Goal: Task Accomplishment & Management: Manage account settings

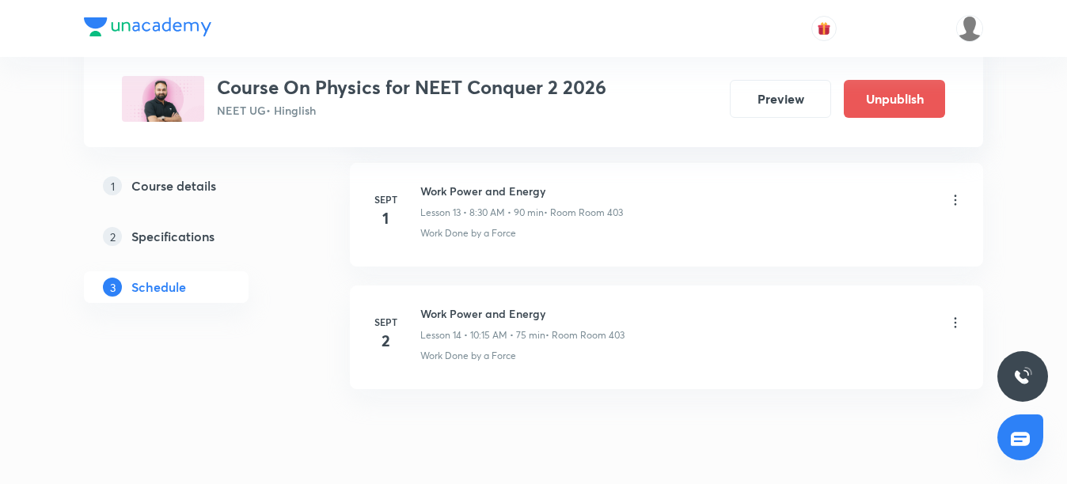
scroll to position [2425, 0]
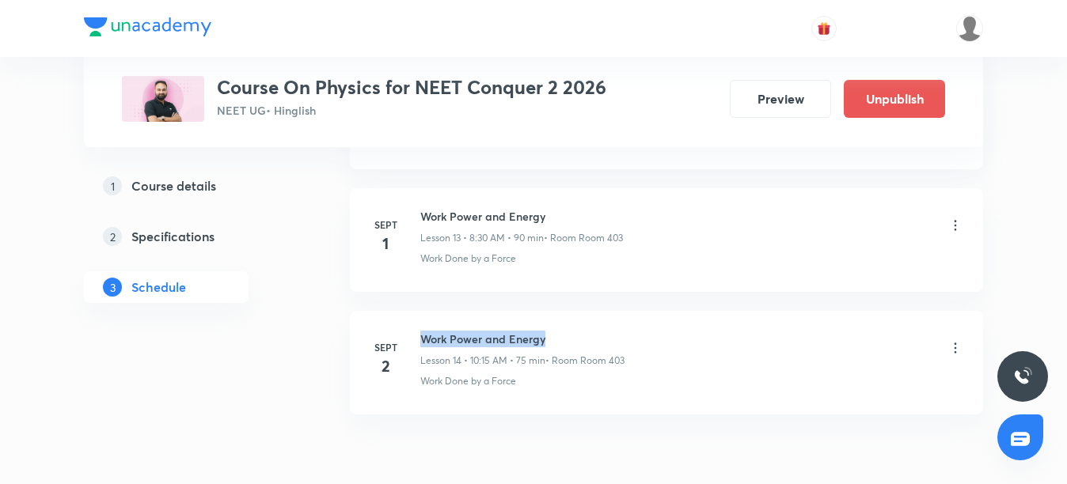
drag, startPoint x: 423, startPoint y: 339, endPoint x: 544, endPoint y: 343, distance: 121.9
click at [544, 343] on h6 "Work Power and Energy" at bounding box center [522, 339] width 204 height 17
copy h6 "Work Power and Energy"
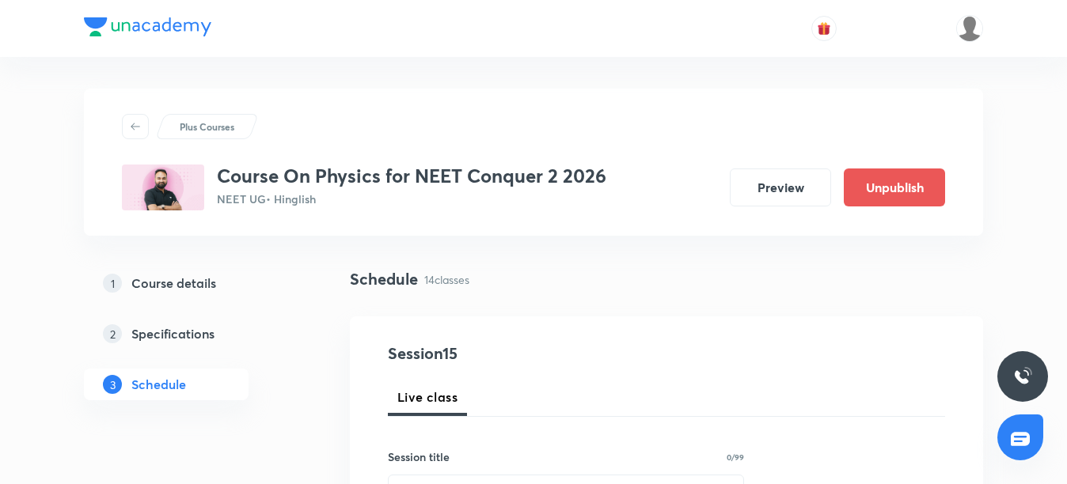
scroll to position [158, 0]
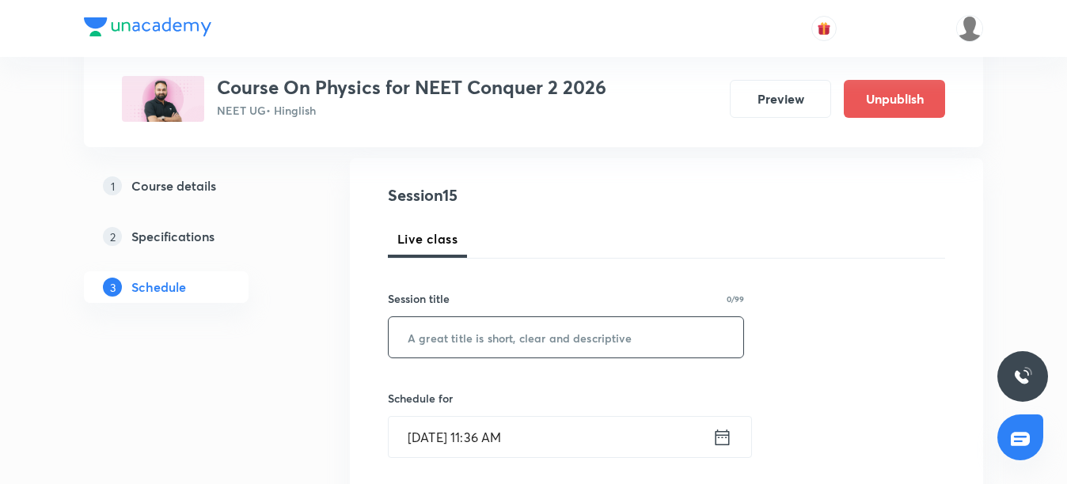
click at [452, 345] on input "text" at bounding box center [566, 337] width 355 height 40
paste input "Work Power and Energy"
type input "Work Power and Energy"
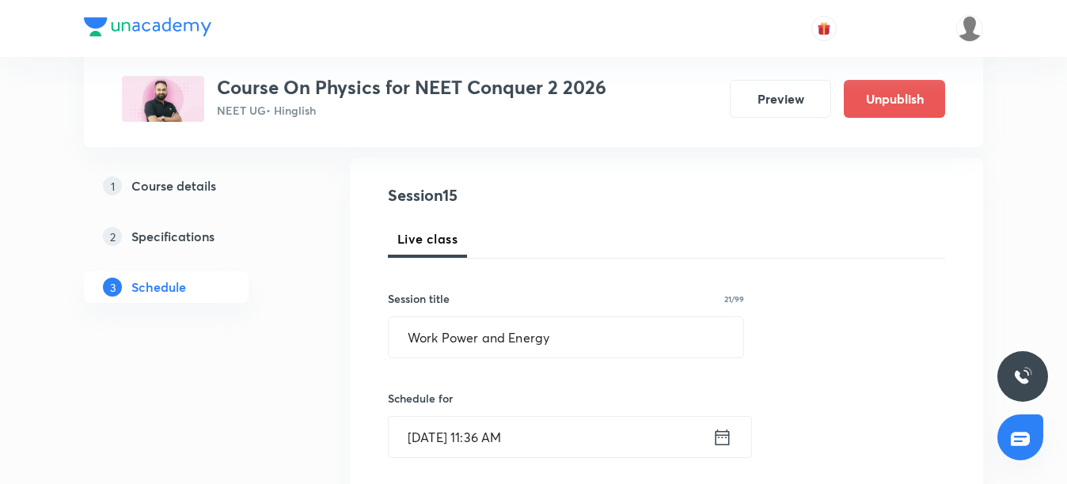
click at [506, 438] on input "Sept 2, 2025, 11:36 AM" at bounding box center [551, 437] width 324 height 40
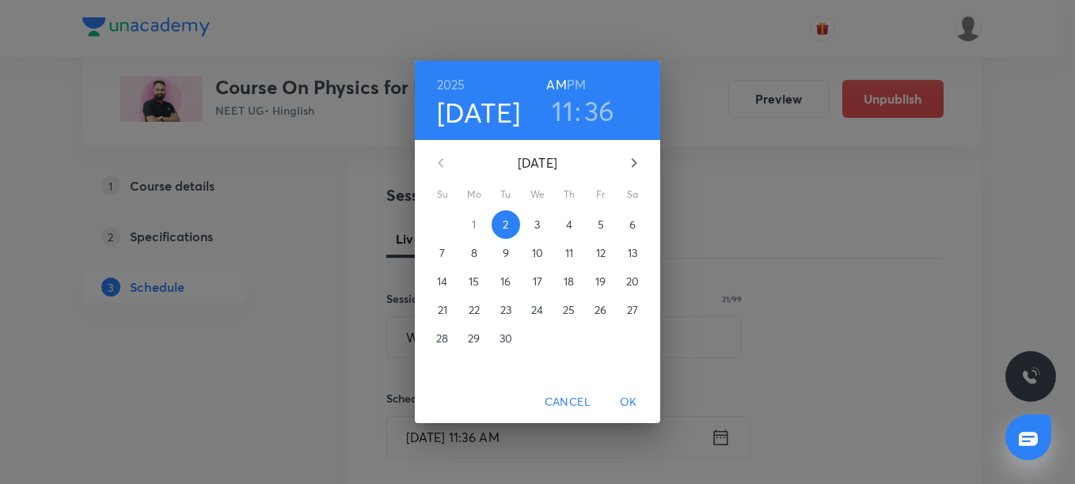
click at [599, 116] on h3 "36" at bounding box center [599, 110] width 31 height 33
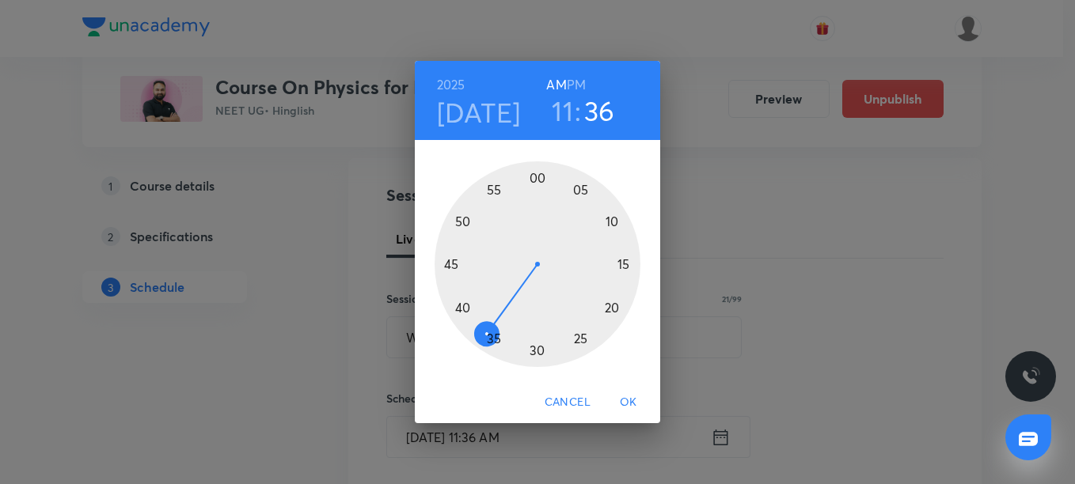
click at [474, 334] on div at bounding box center [537, 264] width 206 height 206
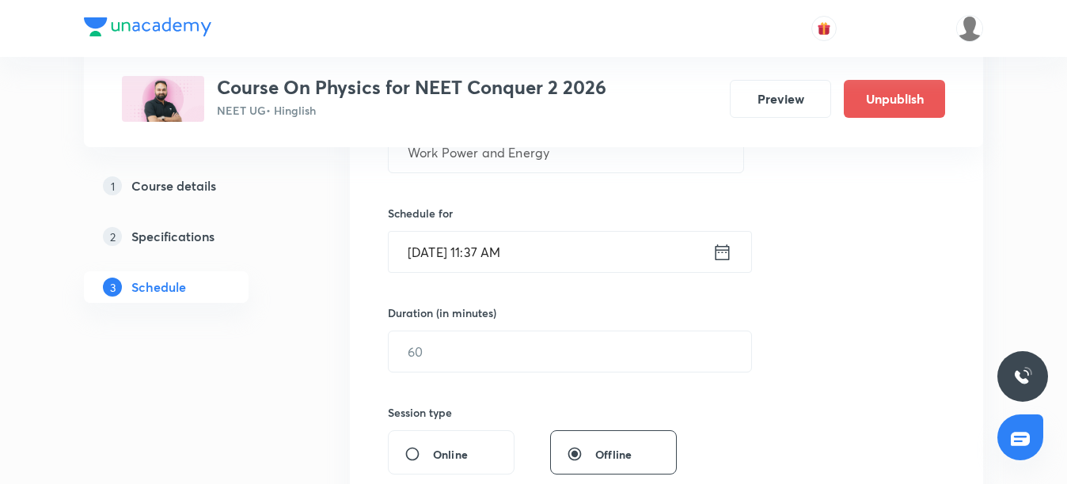
scroll to position [396, 0]
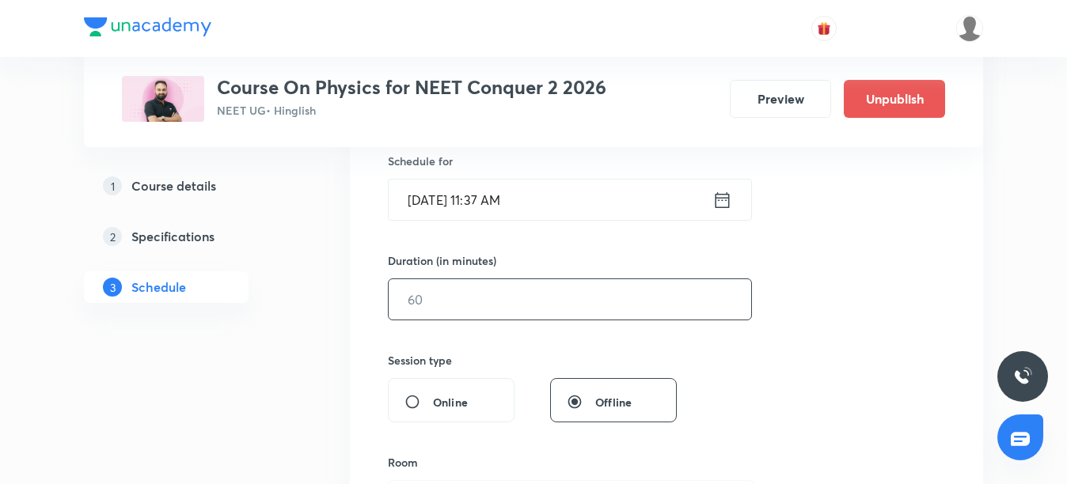
click at [453, 305] on input "text" at bounding box center [570, 299] width 362 height 40
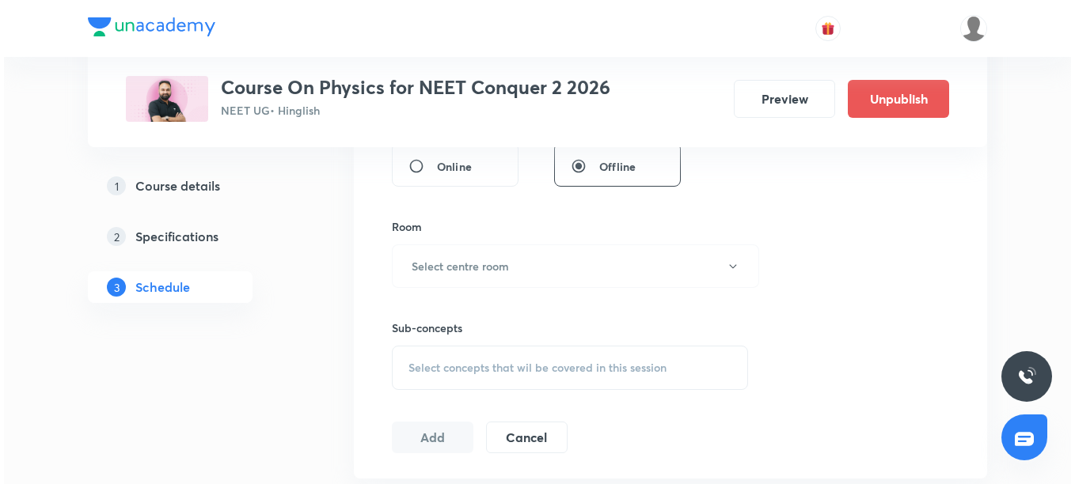
scroll to position [633, 0]
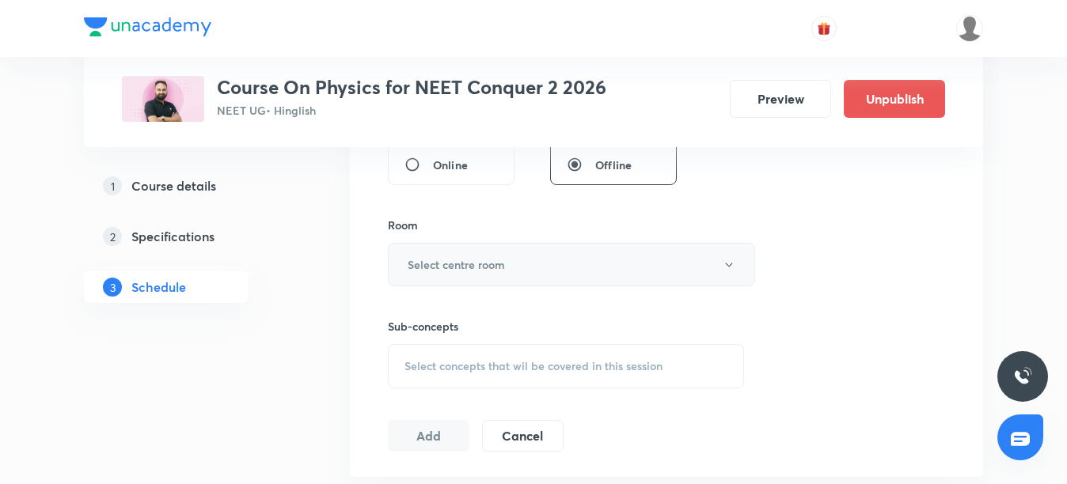
type input "75"
click at [472, 277] on button "Select centre room" at bounding box center [571, 265] width 367 height 44
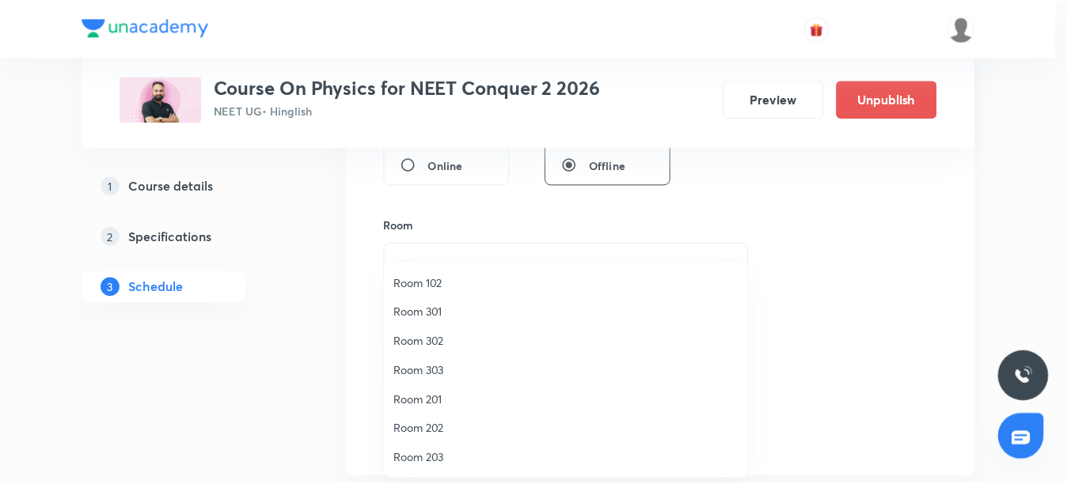
scroll to position [147, 0]
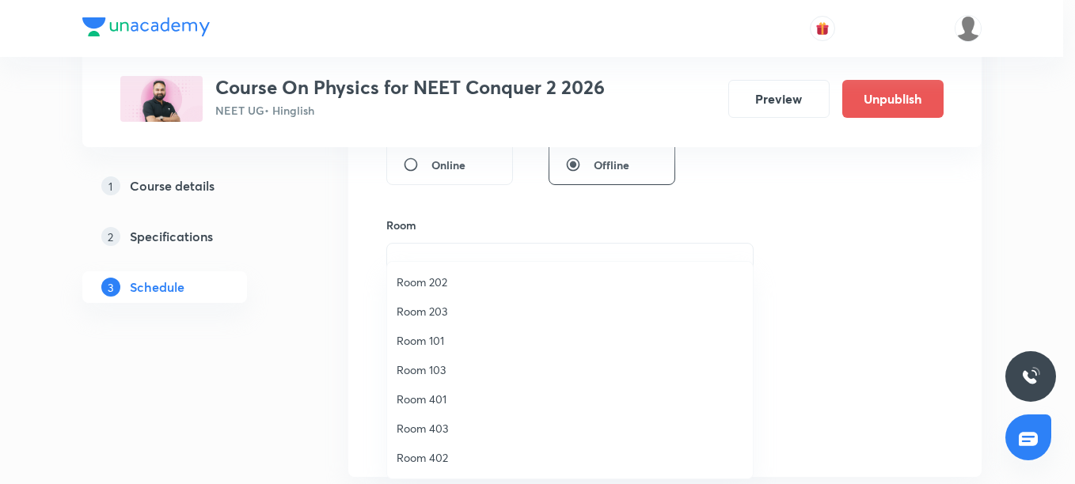
click at [417, 429] on span "Room 403" at bounding box center [569, 428] width 347 height 17
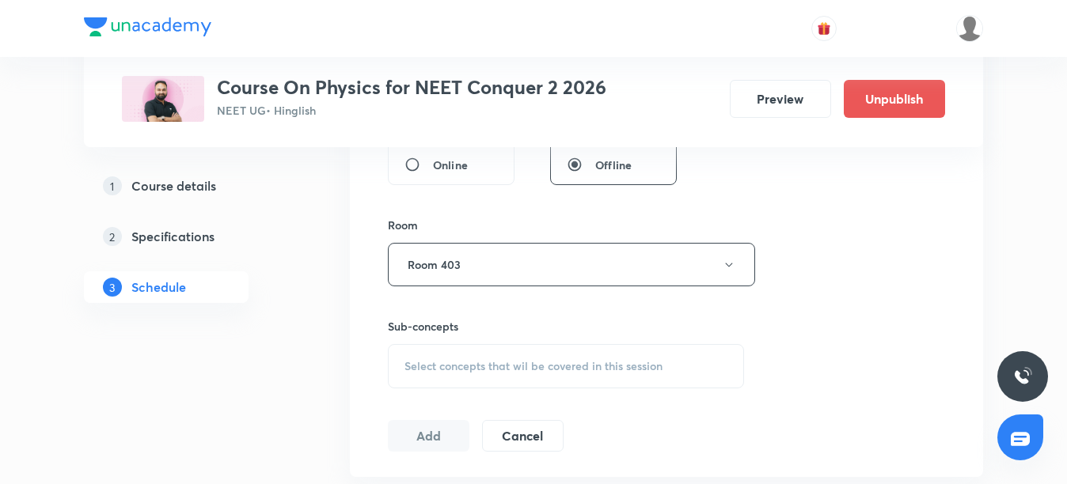
click at [432, 357] on div "Select concepts that wil be covered in this session" at bounding box center [566, 366] width 356 height 44
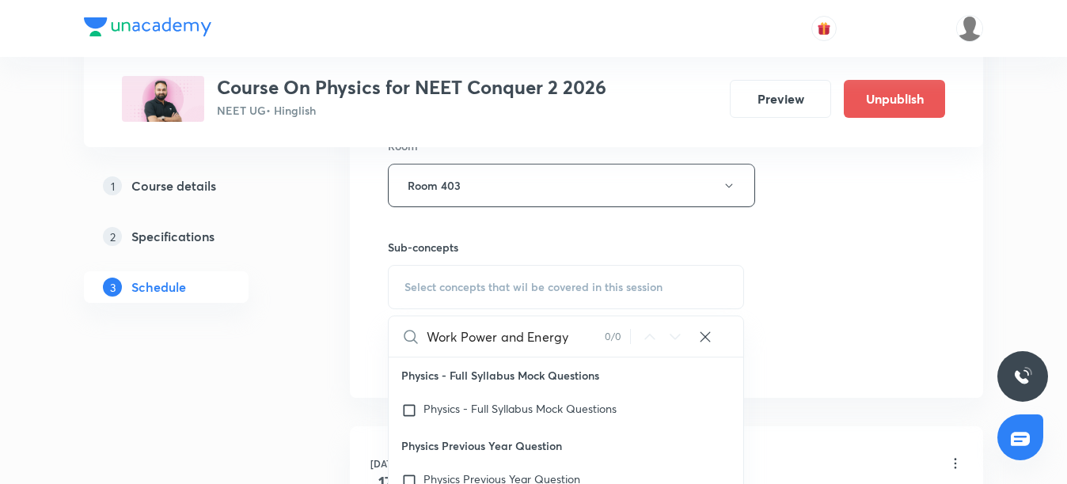
drag, startPoint x: 463, startPoint y: 338, endPoint x: 599, endPoint y: 337, distance: 136.1
click at [599, 337] on input "Work Power and Energy" at bounding box center [516, 337] width 178 height 40
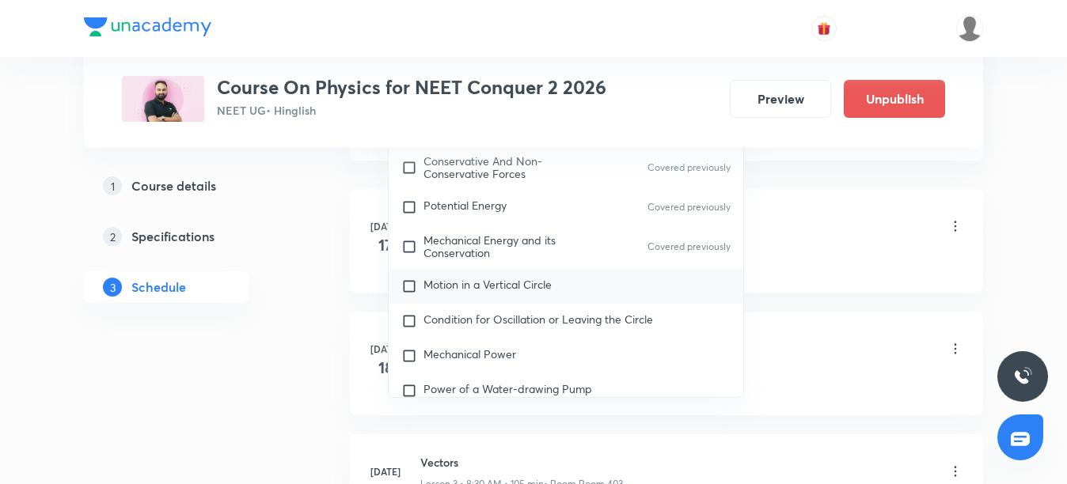
scroll to position [4245, 0]
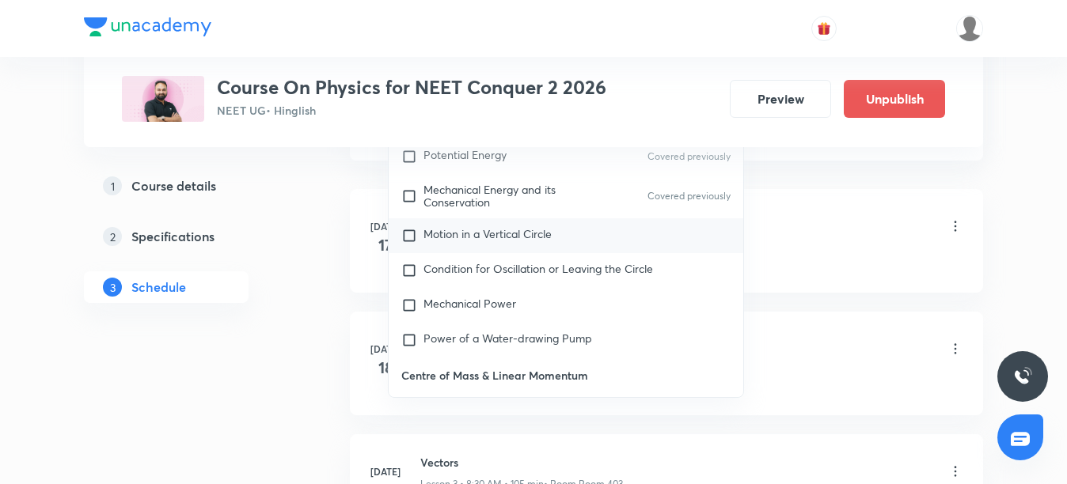
type input "Work"
click at [453, 240] on span "Motion in a Vertical Circle" at bounding box center [487, 233] width 128 height 15
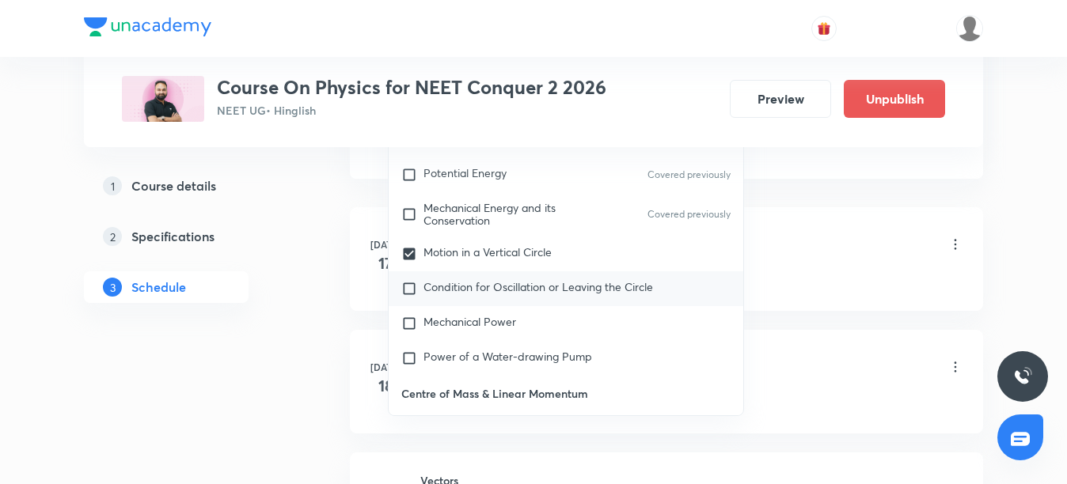
click at [439, 290] on span "Condition for Oscillation or Leaving the Circle" at bounding box center [537, 286] width 229 height 15
checkbox input "true"
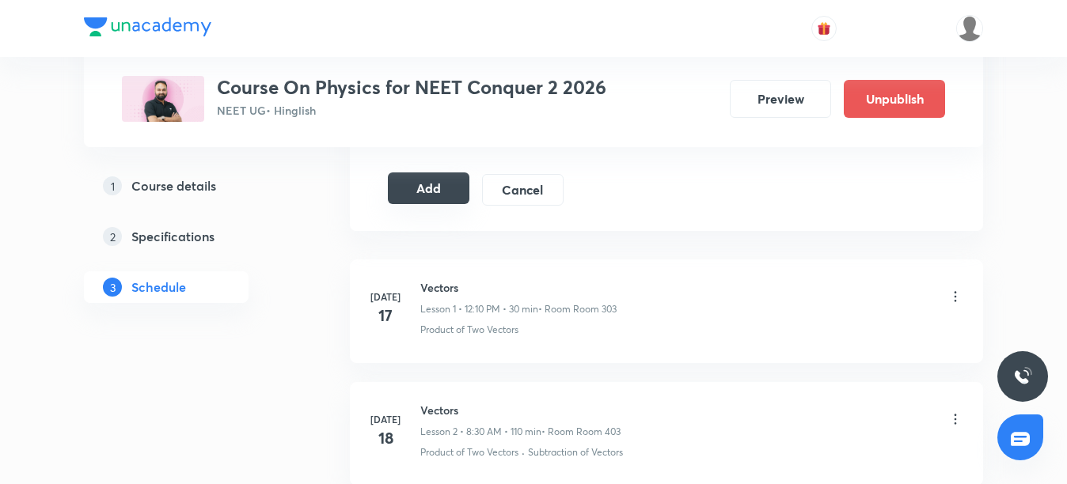
click at [411, 188] on button "Add" at bounding box center [429, 189] width 82 height 32
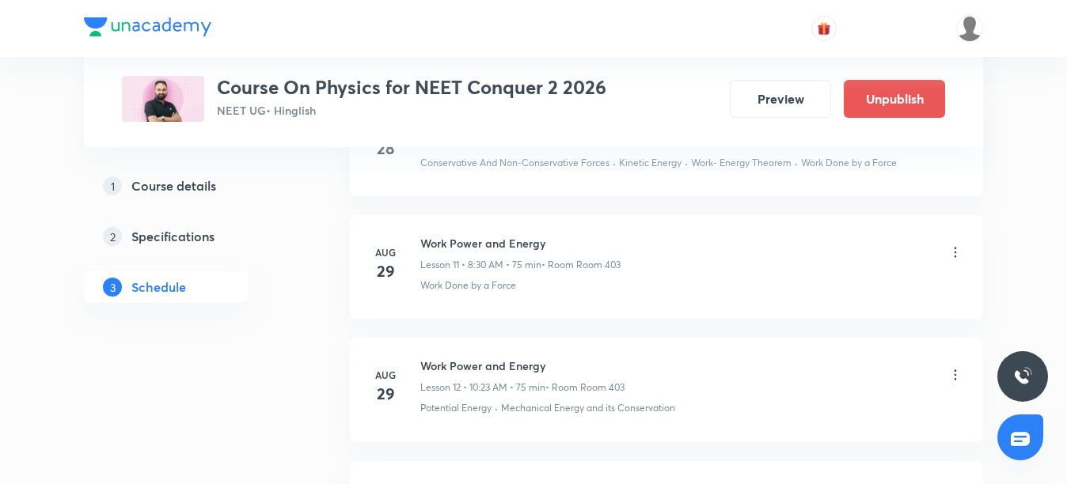
scroll to position [1899, 0]
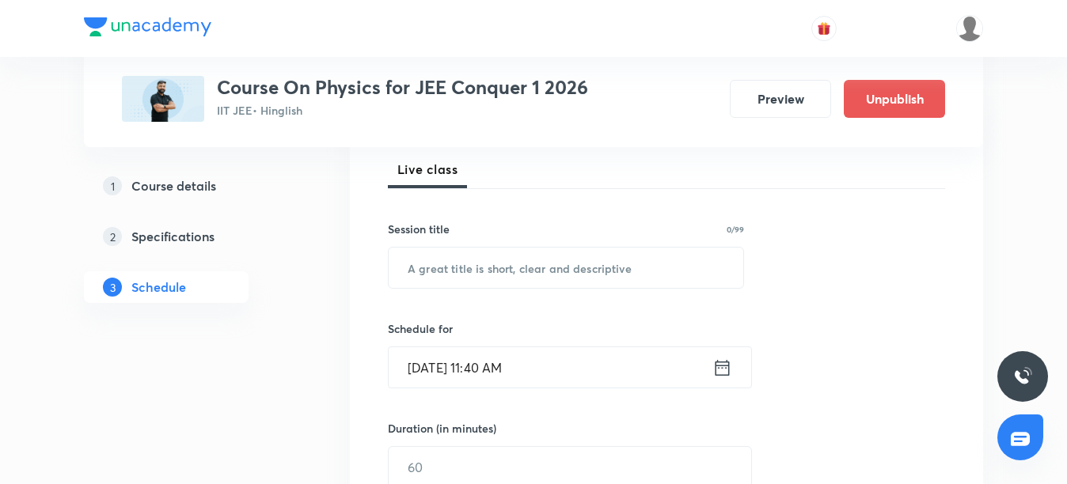
scroll to position [238, 0]
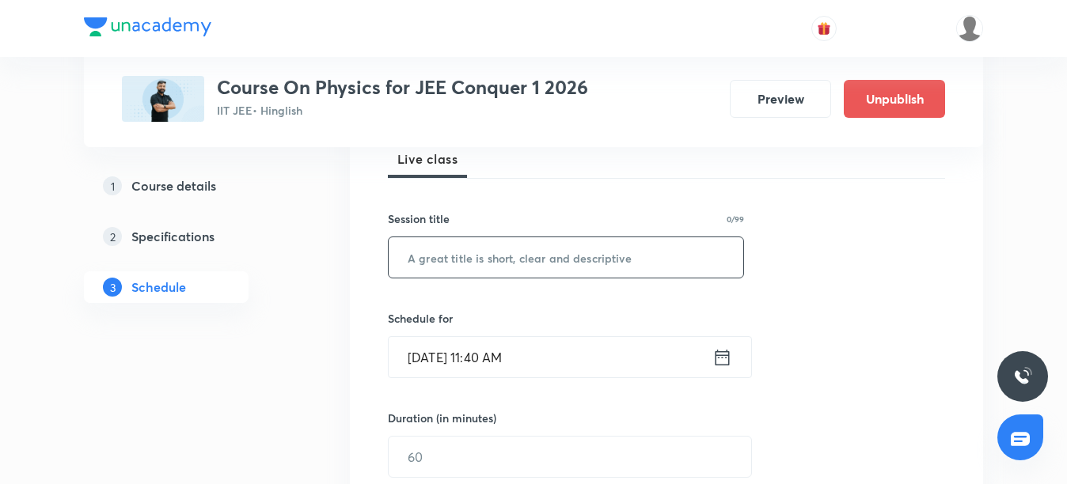
click at [472, 266] on input "text" at bounding box center [566, 257] width 355 height 40
drag, startPoint x: 502, startPoint y: 257, endPoint x: 385, endPoint y: 265, distance: 116.6
click at [385, 265] on div "Session 63 Live class Session title 14/99 Electrostatics ​ Schedule for [DATE] …" at bounding box center [666, 475] width 633 height 794
type input "Electrostatics"
click at [503, 361] on input "[DATE] 11:40 AM" at bounding box center [551, 357] width 324 height 40
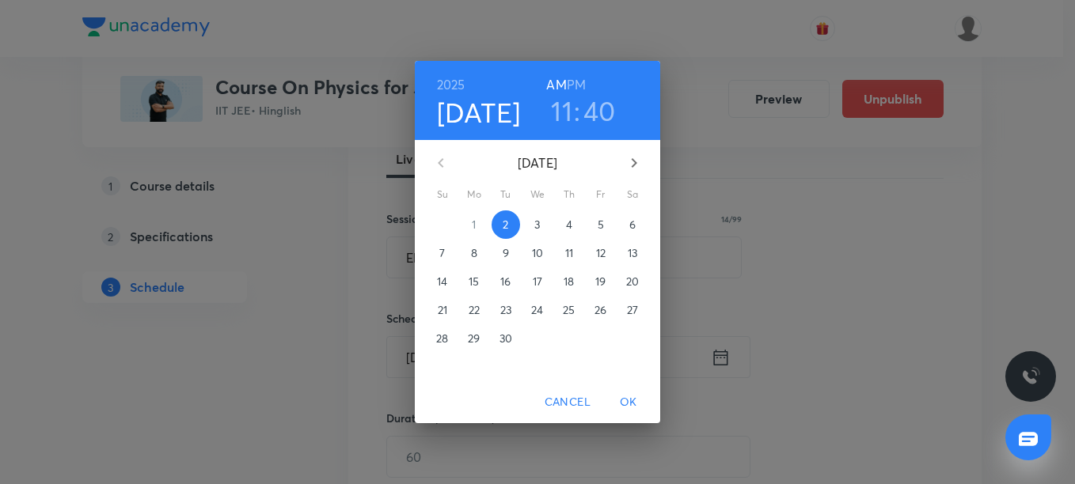
click at [591, 112] on h3 "40" at bounding box center [599, 110] width 32 height 33
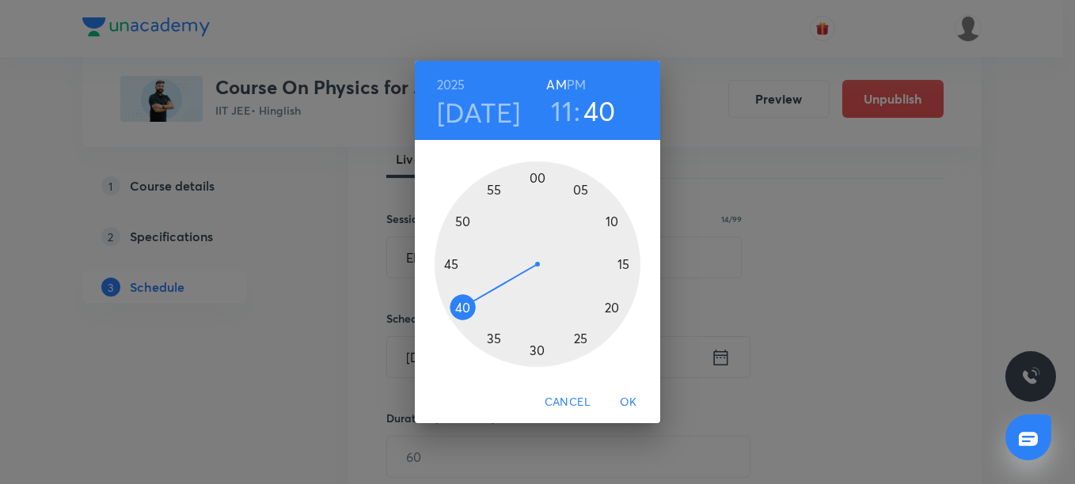
click at [462, 222] on div at bounding box center [537, 264] width 206 height 206
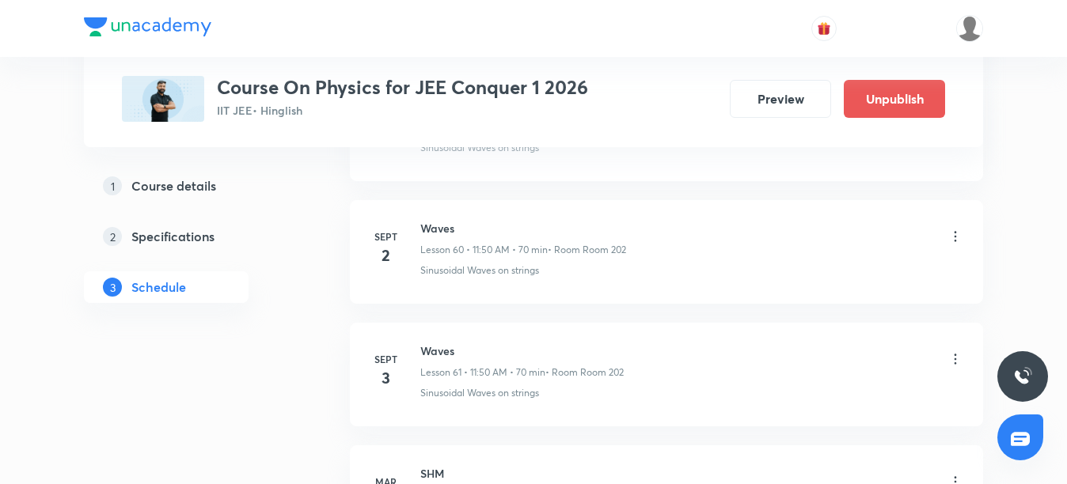
scroll to position [8389, 0]
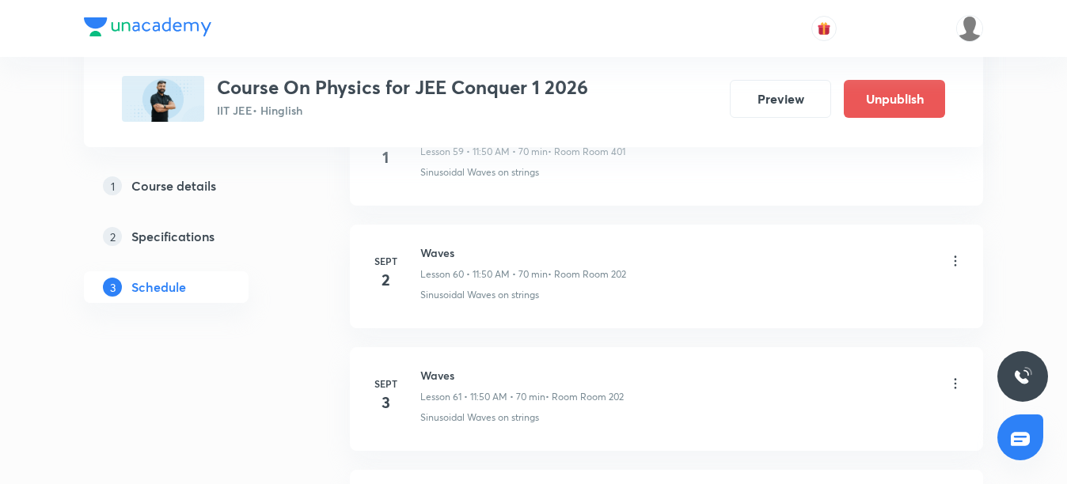
click at [957, 263] on icon at bounding box center [955, 261] width 16 height 16
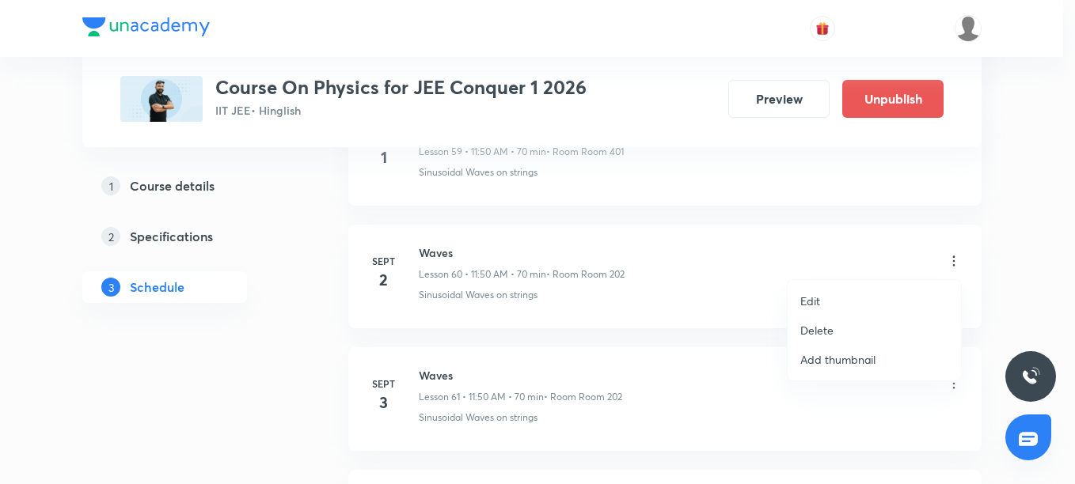
click at [804, 301] on p "Edit" at bounding box center [810, 301] width 20 height 17
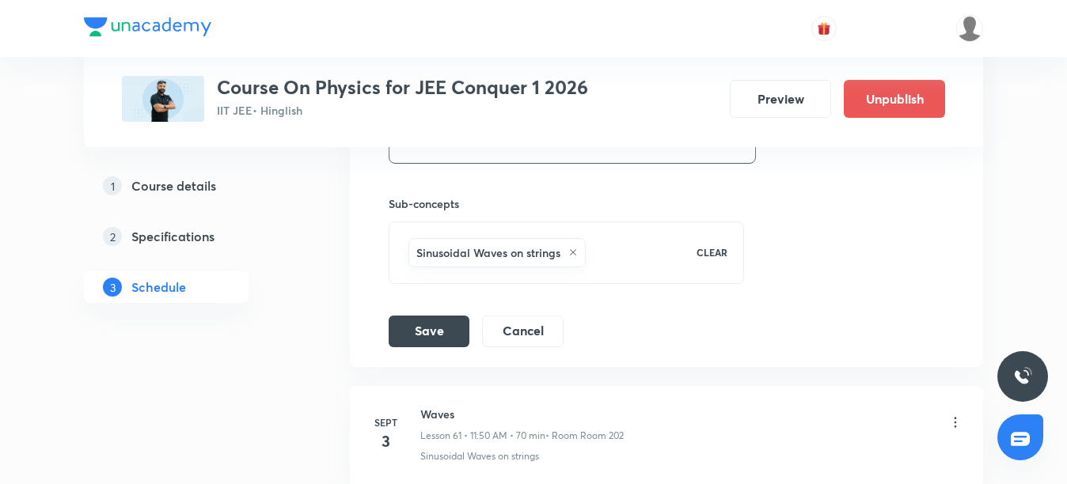
scroll to position [8231, 0]
click at [716, 251] on p "CLEAR" at bounding box center [711, 253] width 31 height 14
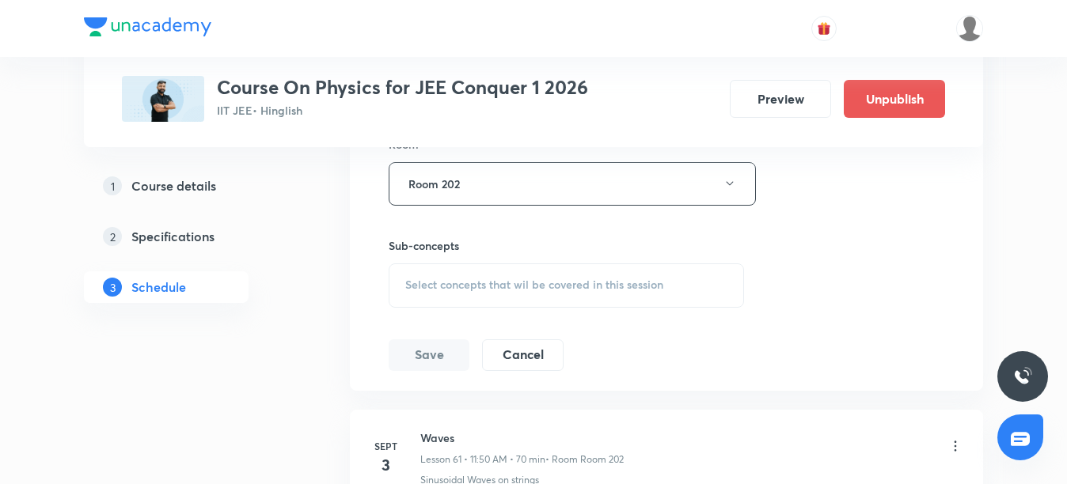
scroll to position [8152, 0]
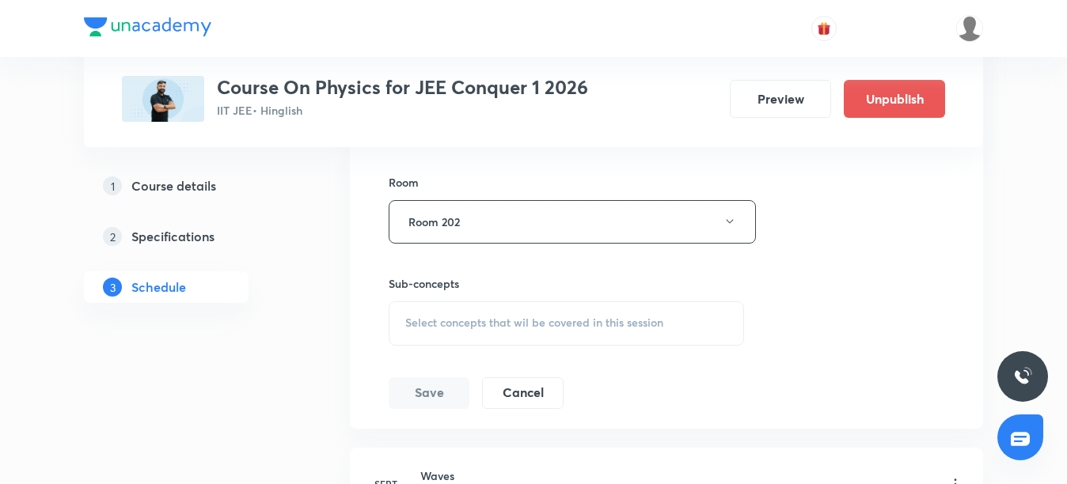
click at [428, 324] on span "Select concepts that wil be covered in this session" at bounding box center [534, 323] width 258 height 13
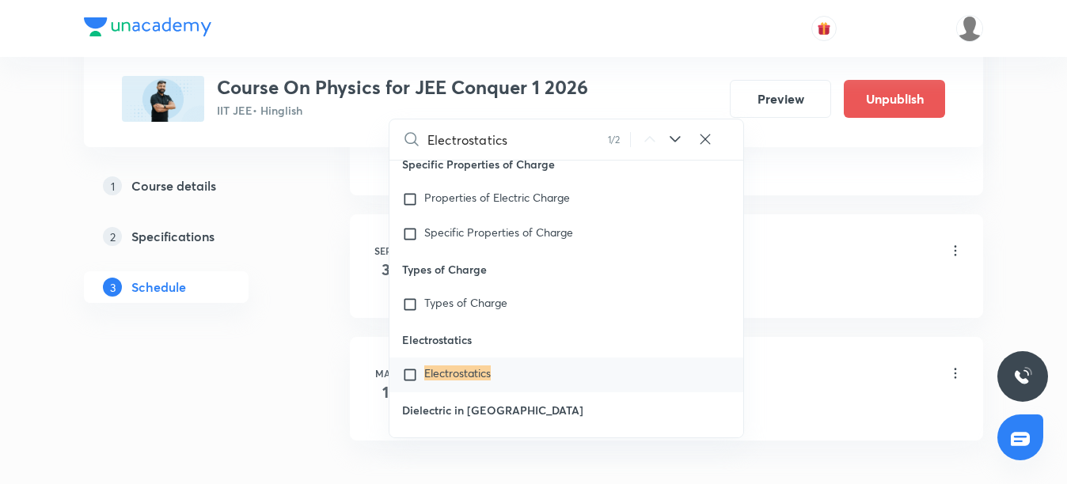
scroll to position [8389, 0]
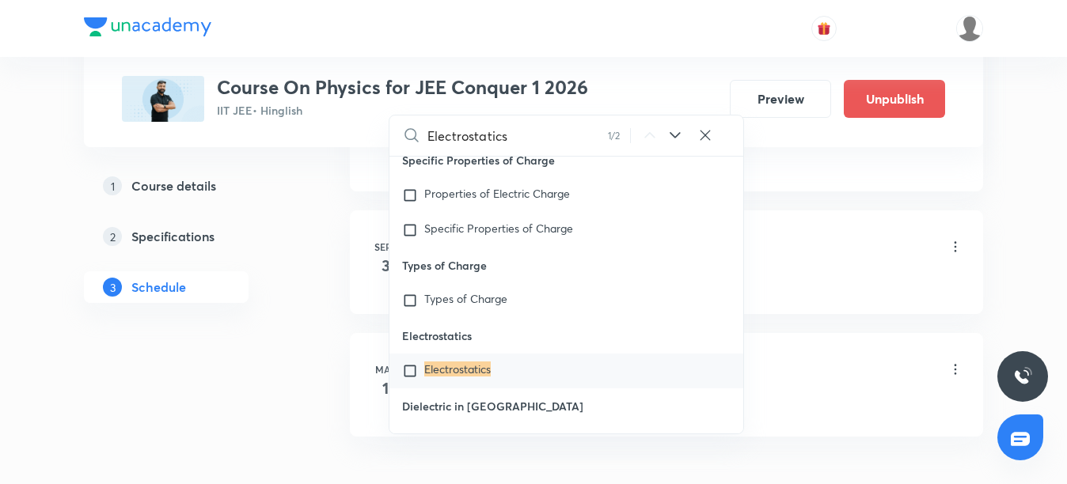
type input "Electrostatics"
click at [433, 362] on mark "Electrostatics" at bounding box center [457, 369] width 66 height 15
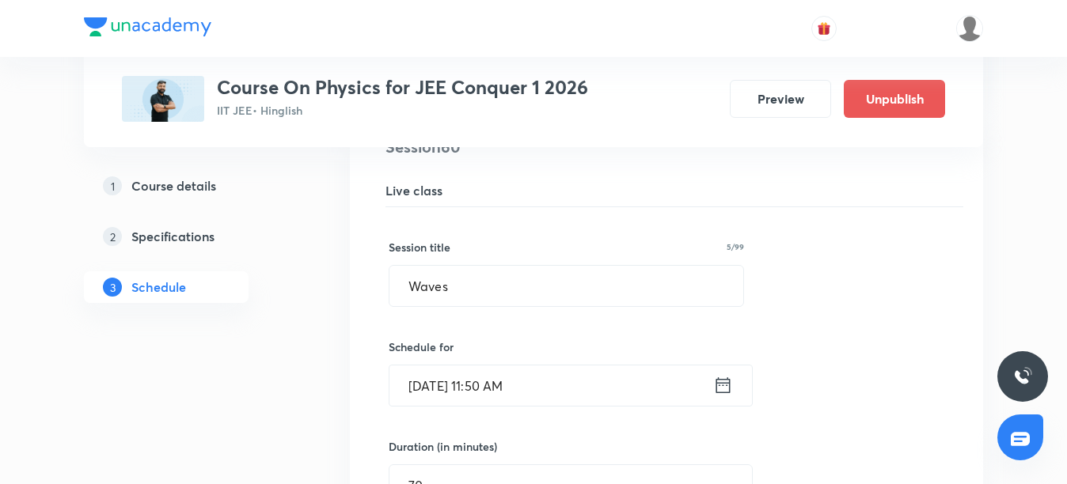
scroll to position [7677, 0]
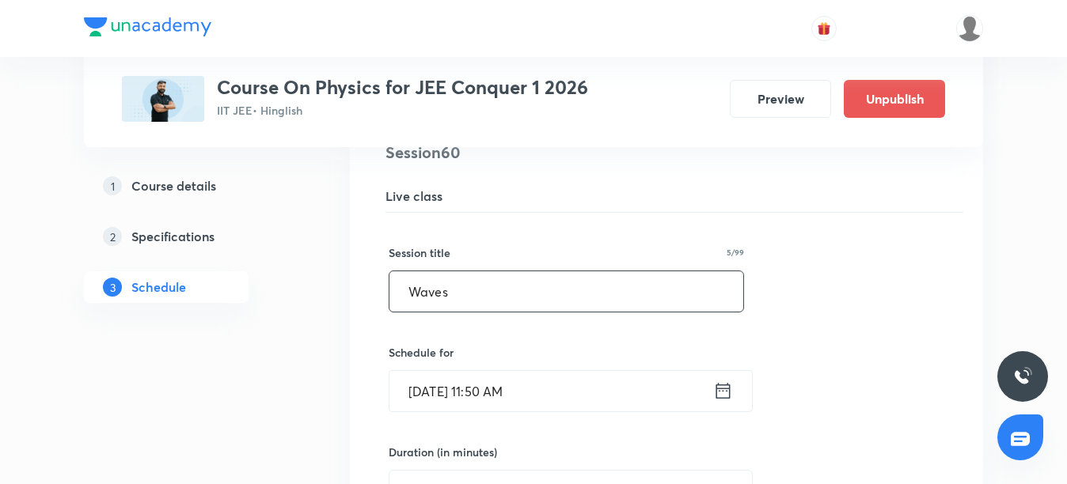
drag, startPoint x: 493, startPoint y: 293, endPoint x: 343, endPoint y: 302, distance: 150.6
paste input "Electrostatic"
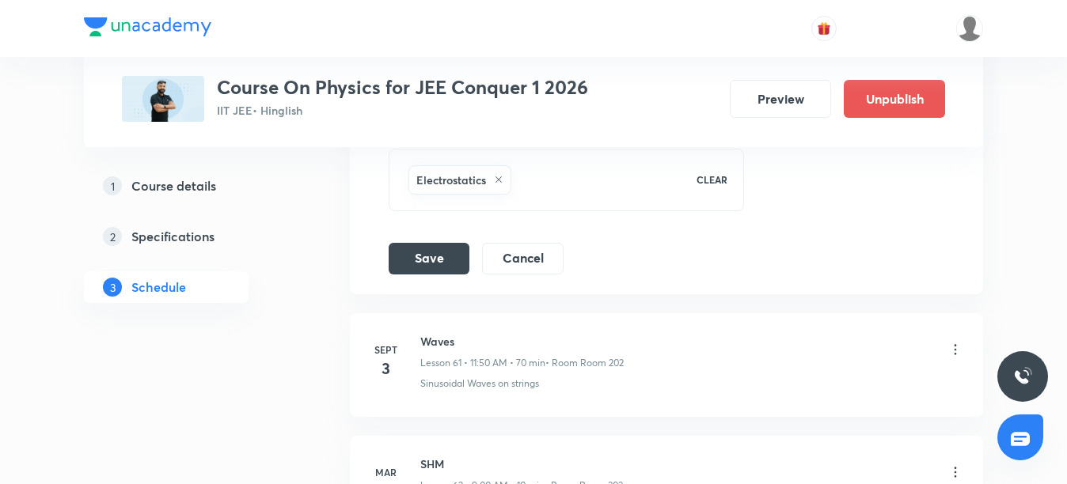
scroll to position [8310, 0]
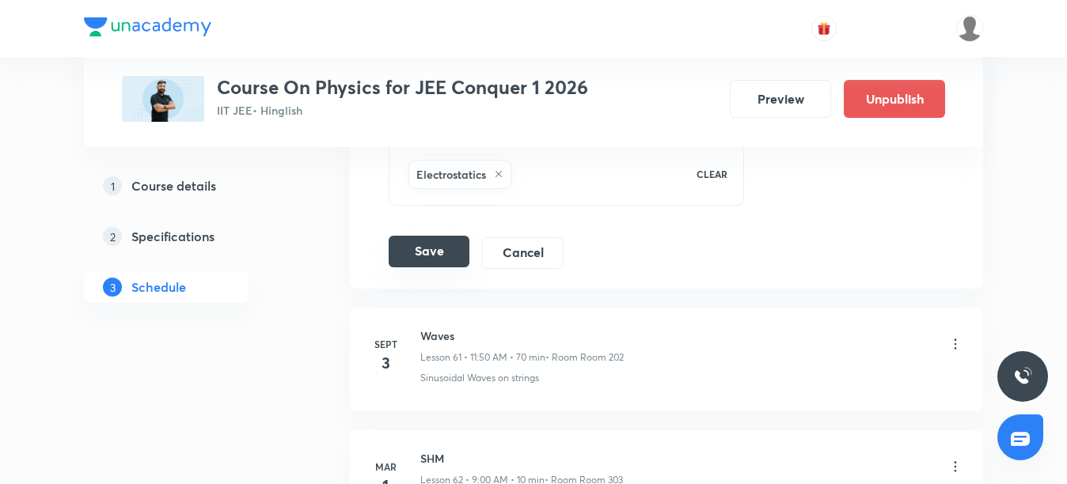
type input "Electrostatics"
click at [434, 257] on button "Save" at bounding box center [429, 252] width 81 height 32
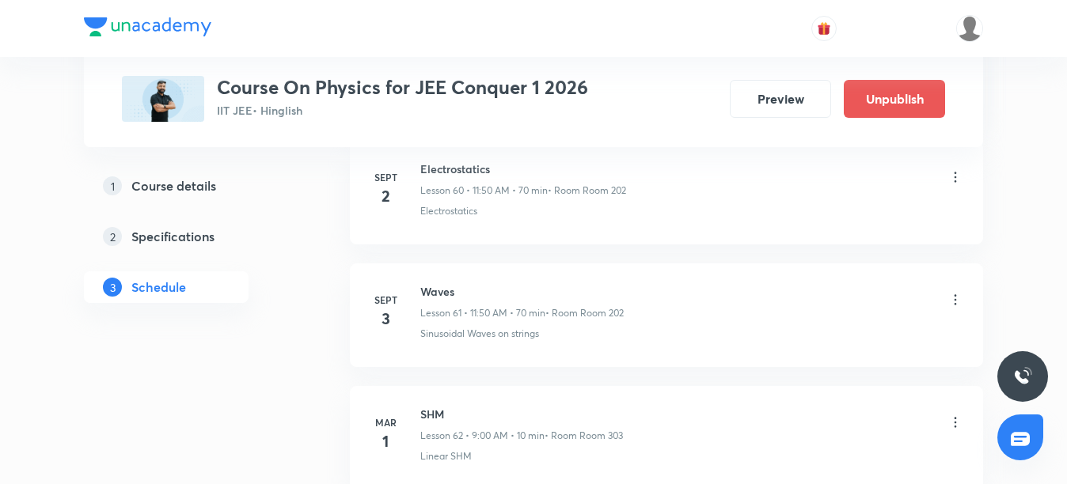
scroll to position [7741, 0]
click at [958, 306] on icon at bounding box center [955, 305] width 16 height 16
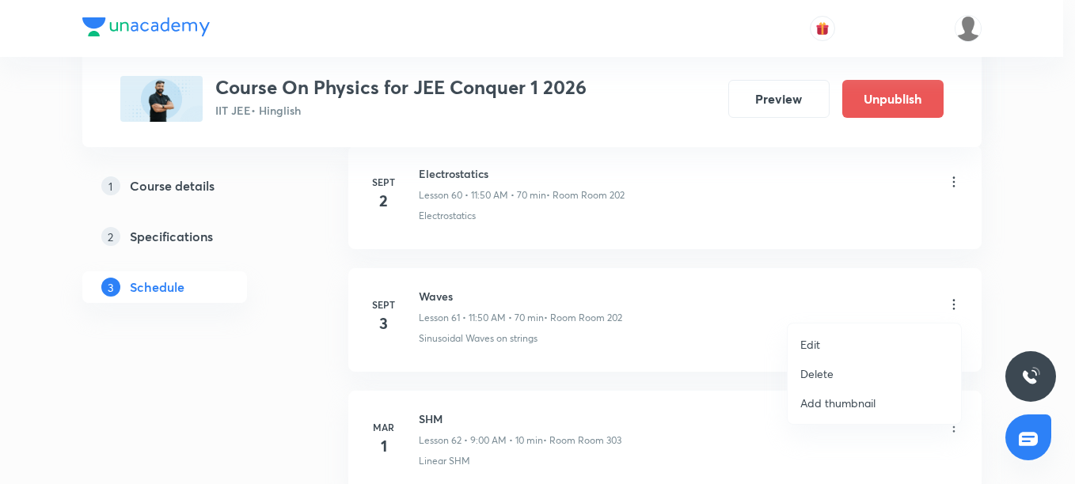
click at [814, 348] on p "Edit" at bounding box center [810, 344] width 20 height 17
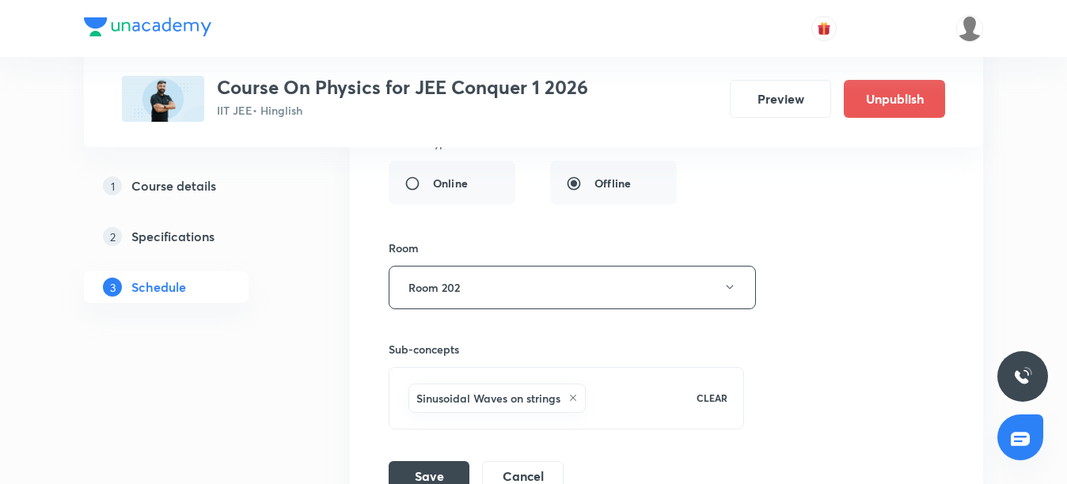
scroll to position [8295, 0]
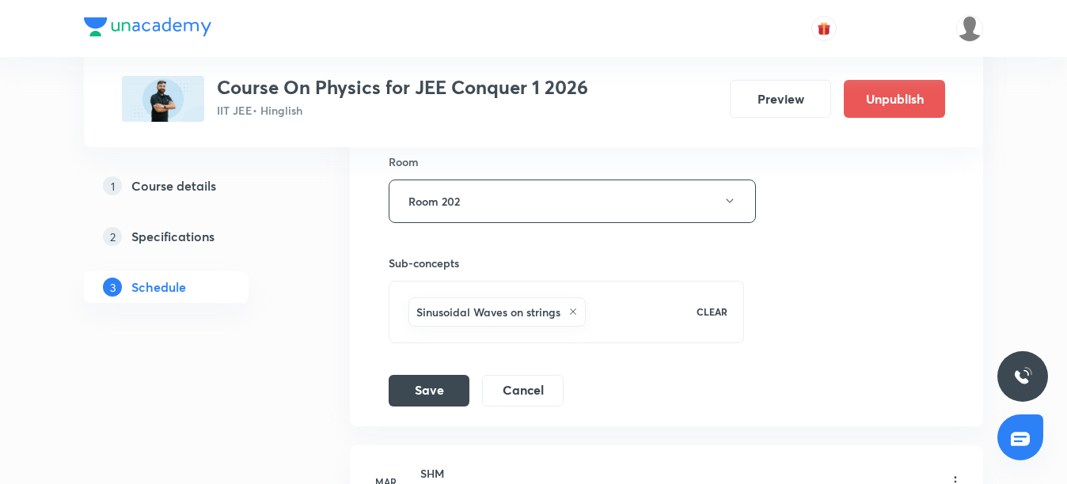
click at [712, 308] on p "CLEAR" at bounding box center [711, 312] width 31 height 14
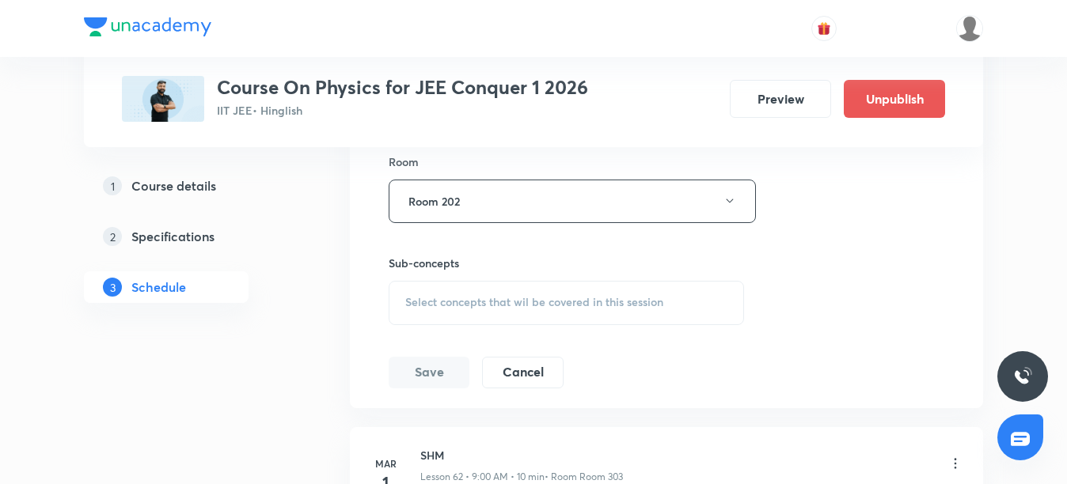
click at [528, 301] on span "Select concepts that wil be covered in this session" at bounding box center [534, 302] width 258 height 13
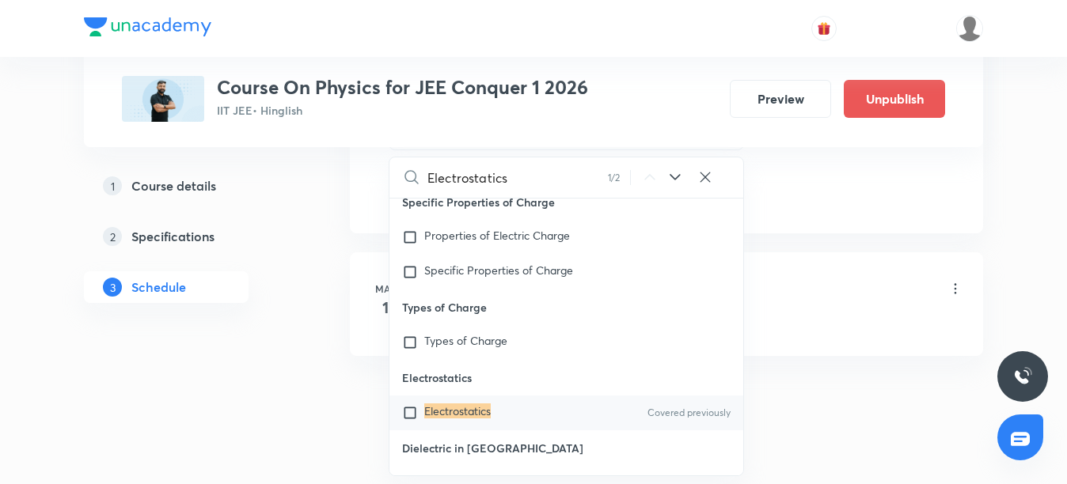
scroll to position [8490, 0]
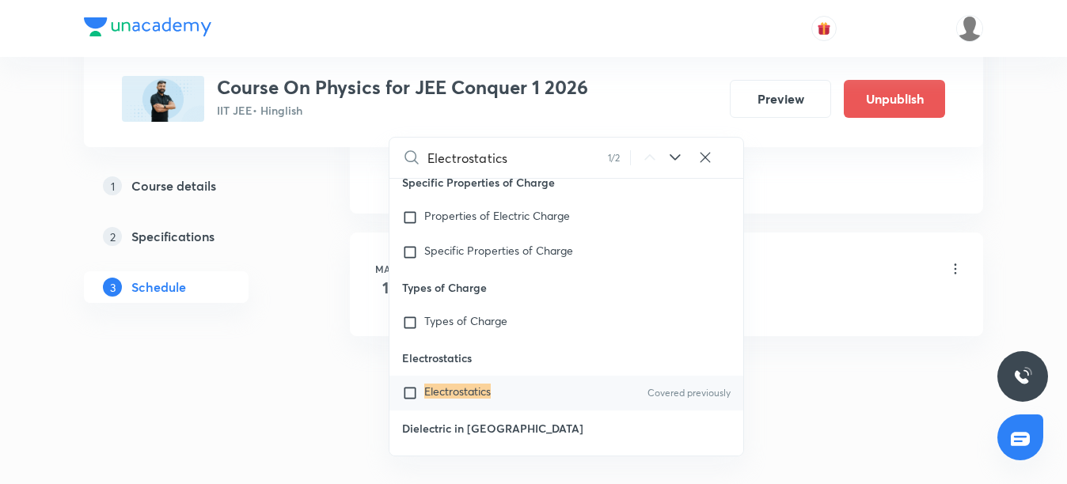
type input "Electrostatics"
click at [441, 384] on mark "Electrostatics" at bounding box center [457, 391] width 66 height 15
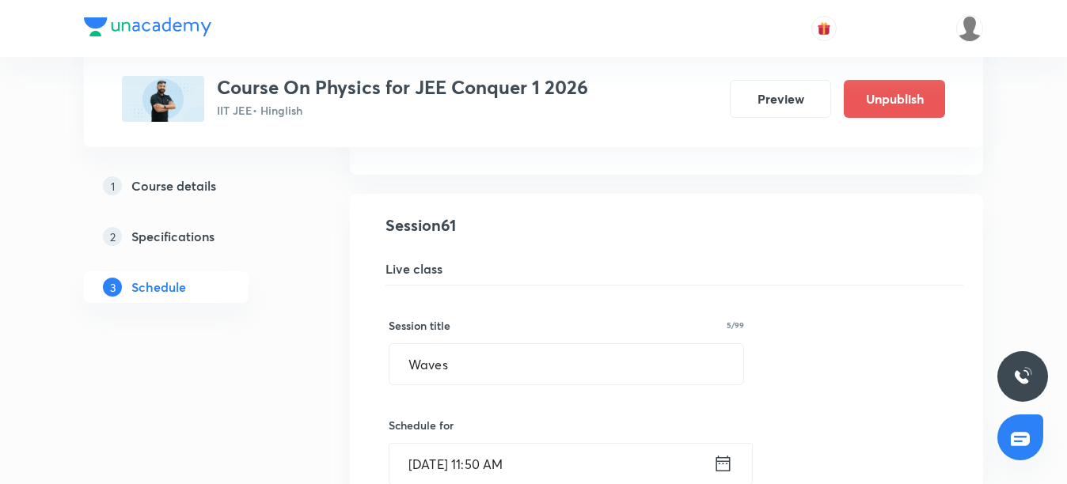
scroll to position [7698, 0]
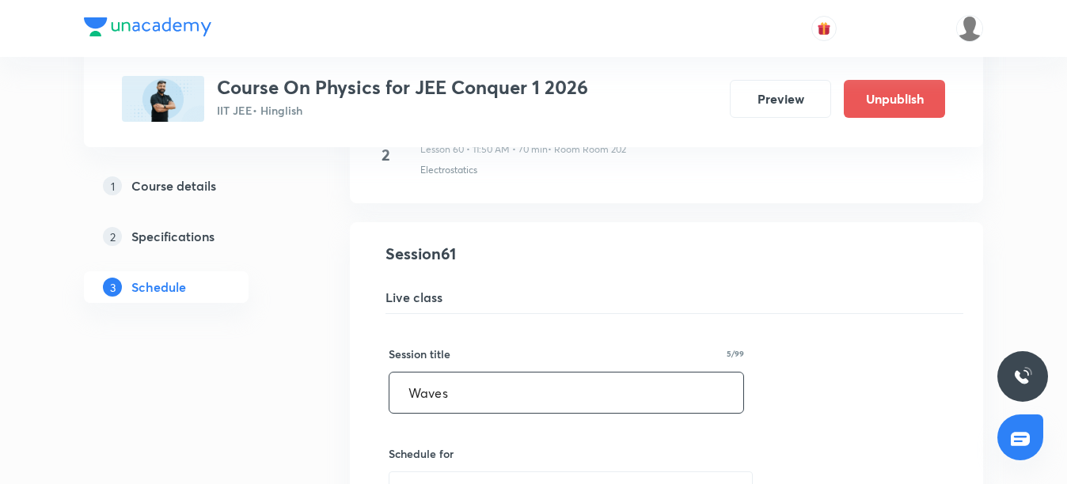
drag, startPoint x: 502, startPoint y: 392, endPoint x: 276, endPoint y: 420, distance: 227.3
paste input "Electrostatic"
type input "Electrostatics"
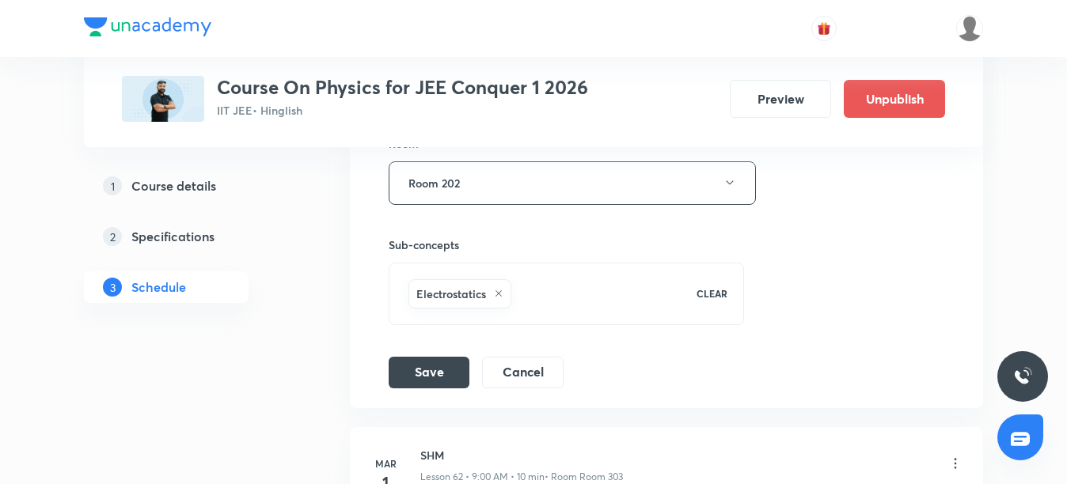
scroll to position [8332, 0]
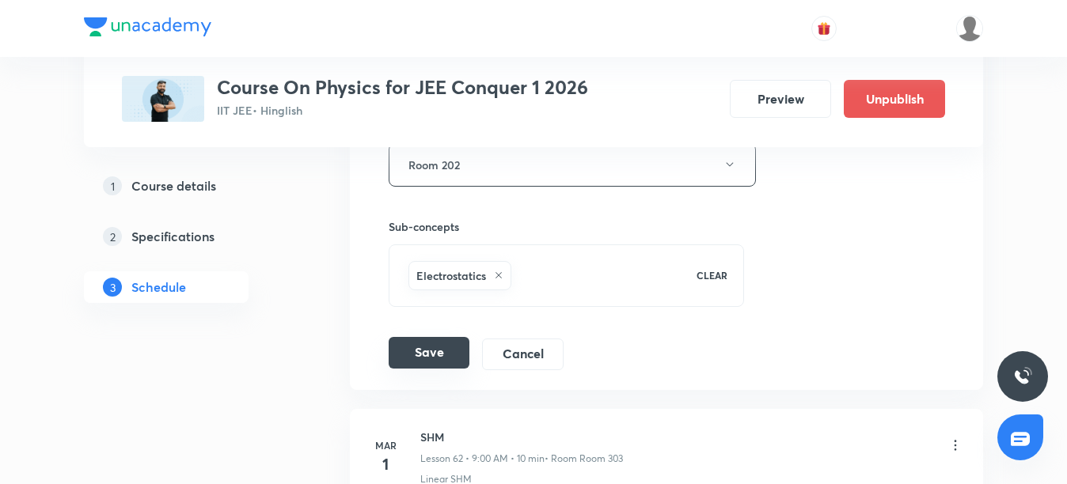
click at [438, 356] on button "Save" at bounding box center [429, 353] width 81 height 32
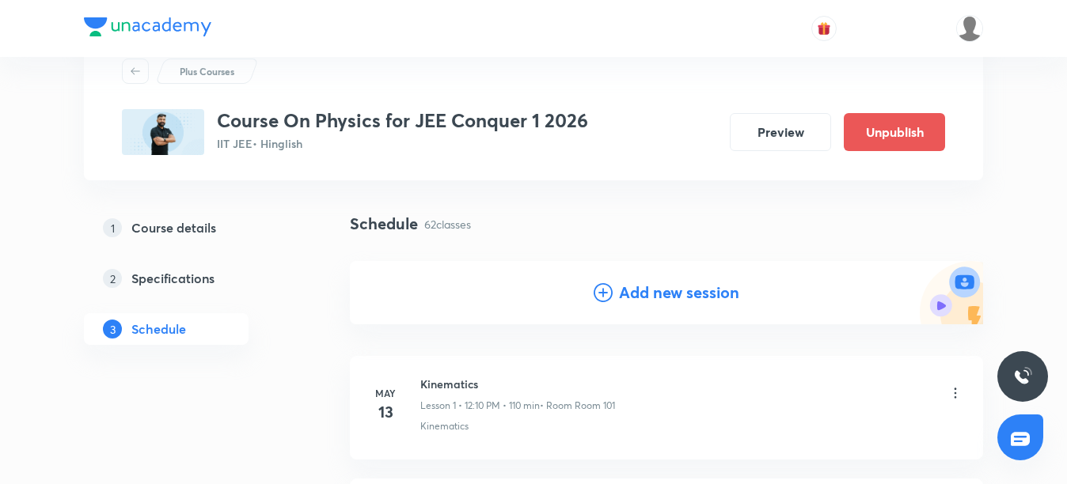
scroll to position [79, 0]
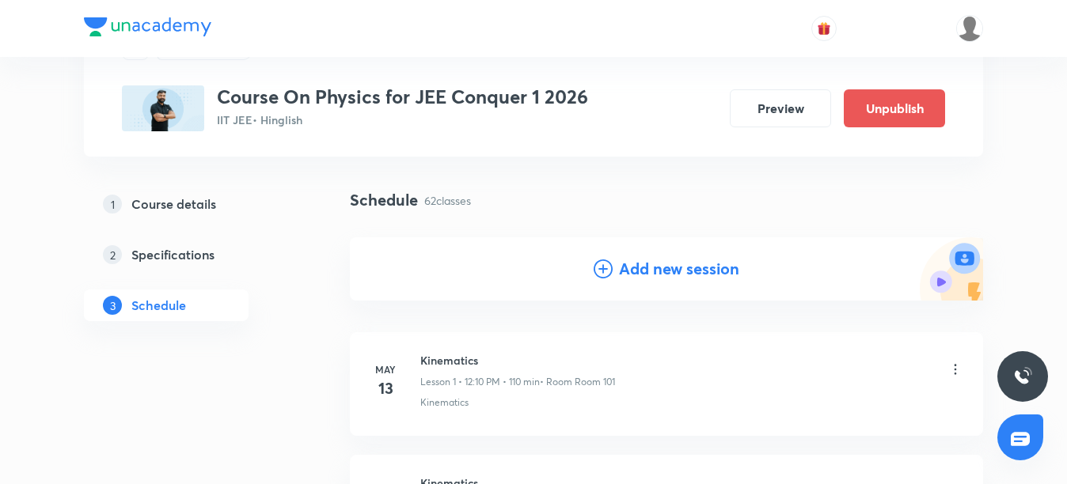
drag, startPoint x: 654, startPoint y: 262, endPoint x: 624, endPoint y: 297, distance: 45.5
click at [654, 262] on h4 "Add new session" at bounding box center [679, 269] width 120 height 24
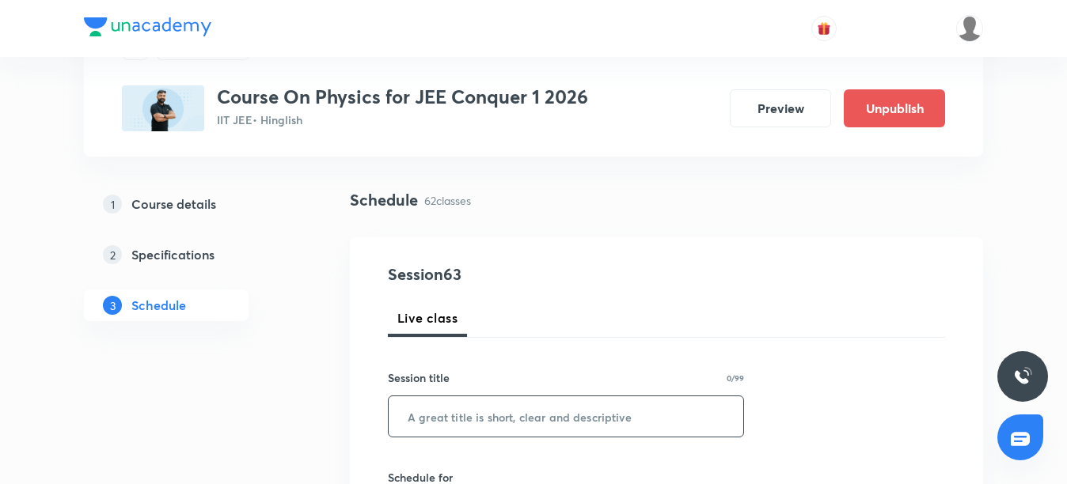
click at [459, 415] on input "text" at bounding box center [566, 416] width 355 height 40
paste input "Electrostatics"
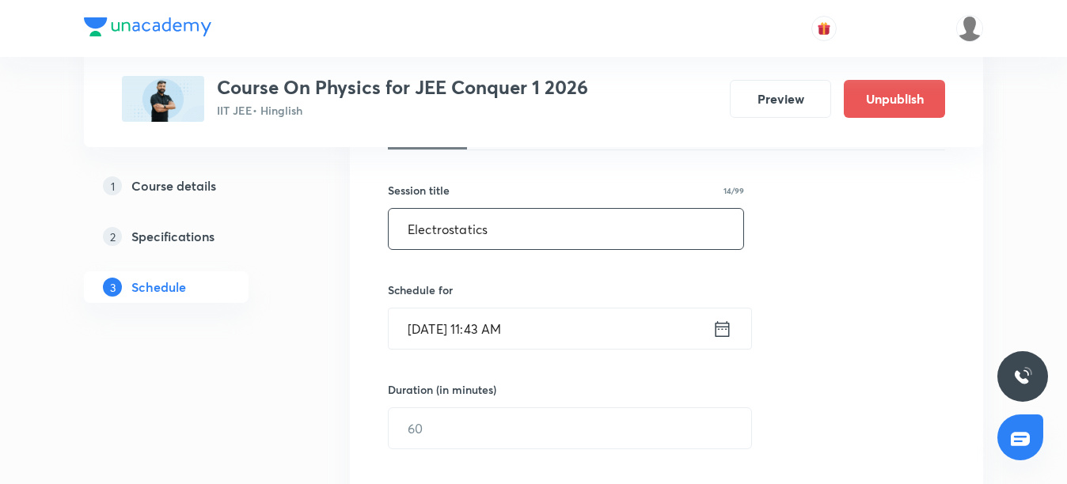
scroll to position [317, 0]
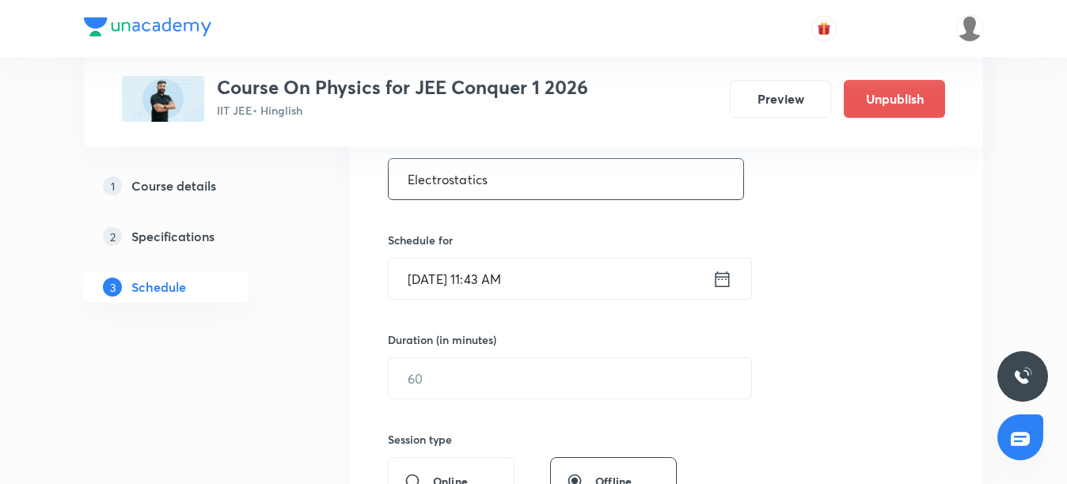
type input "Electrostatics"
click at [437, 282] on input "[DATE] 11:43 AM" at bounding box center [551, 279] width 324 height 40
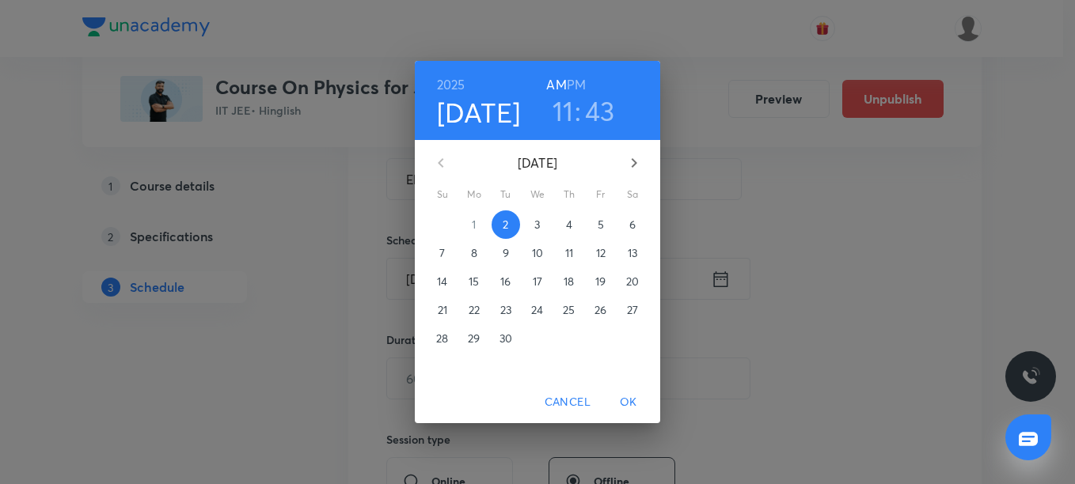
click at [569, 224] on p "4" at bounding box center [569, 225] width 6 height 16
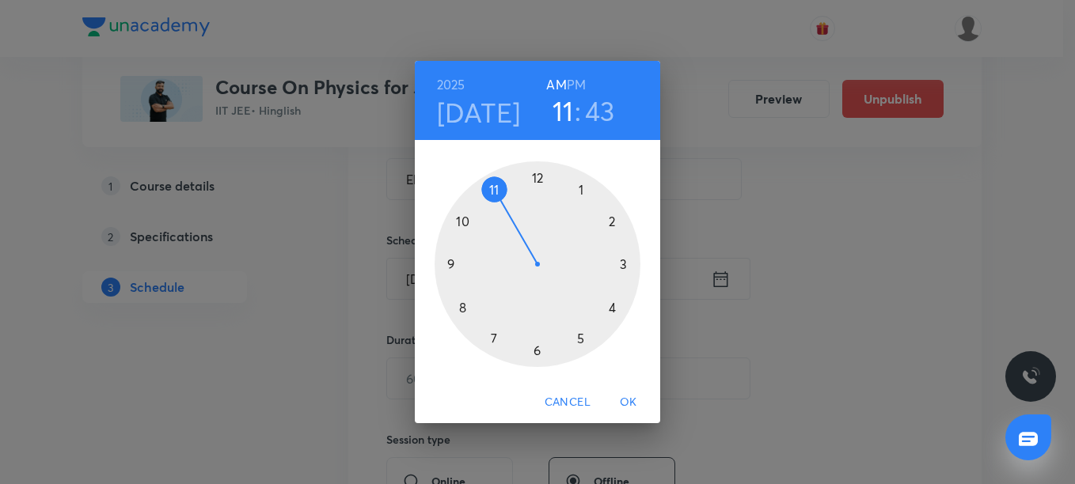
click at [493, 190] on div at bounding box center [537, 264] width 206 height 206
click at [465, 220] on div at bounding box center [537, 264] width 206 height 206
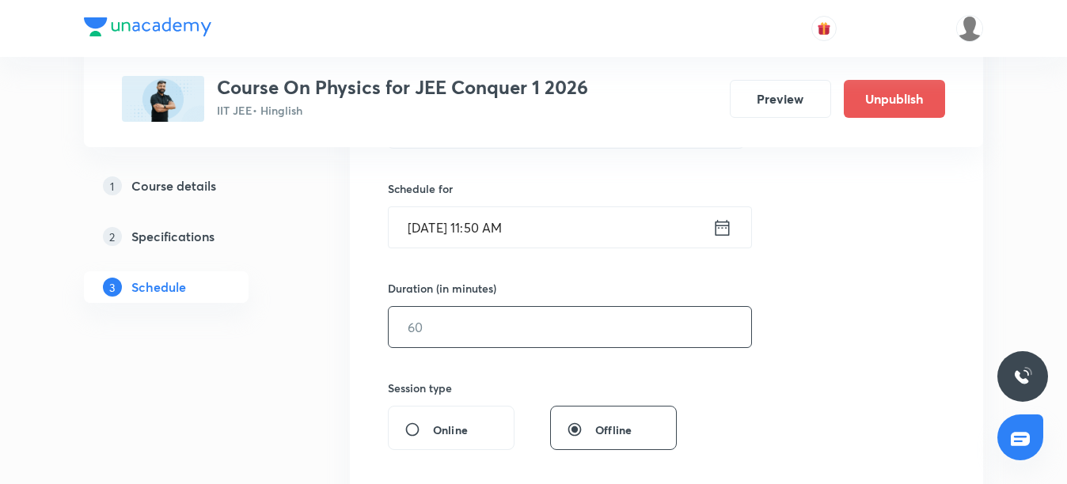
scroll to position [396, 0]
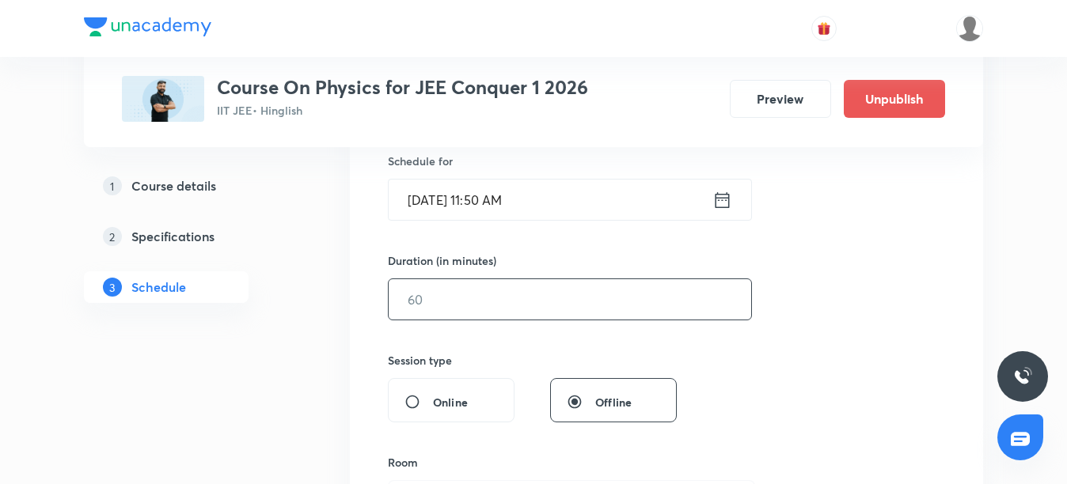
click at [442, 299] on input "text" at bounding box center [570, 299] width 362 height 40
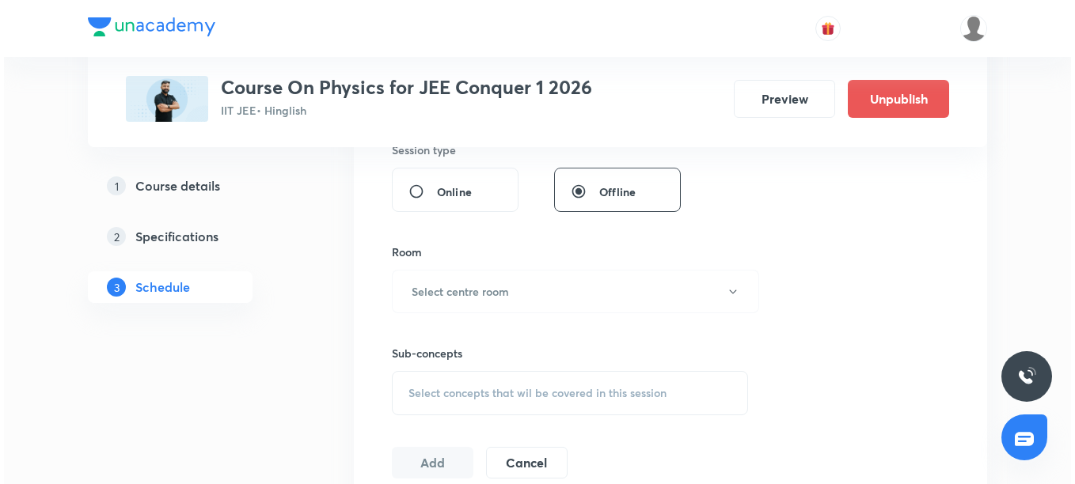
scroll to position [633, 0]
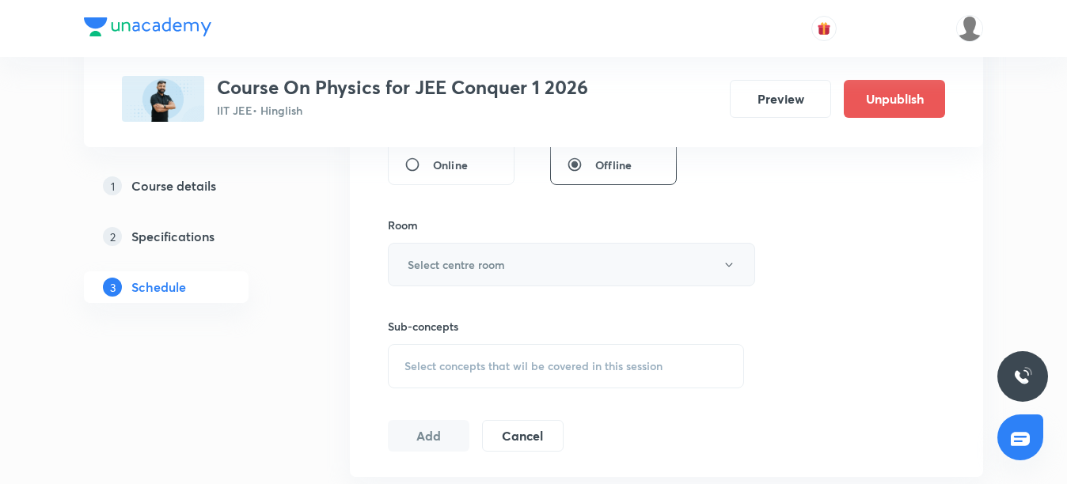
type input "70"
click at [472, 274] on button "Select centre room" at bounding box center [571, 265] width 367 height 44
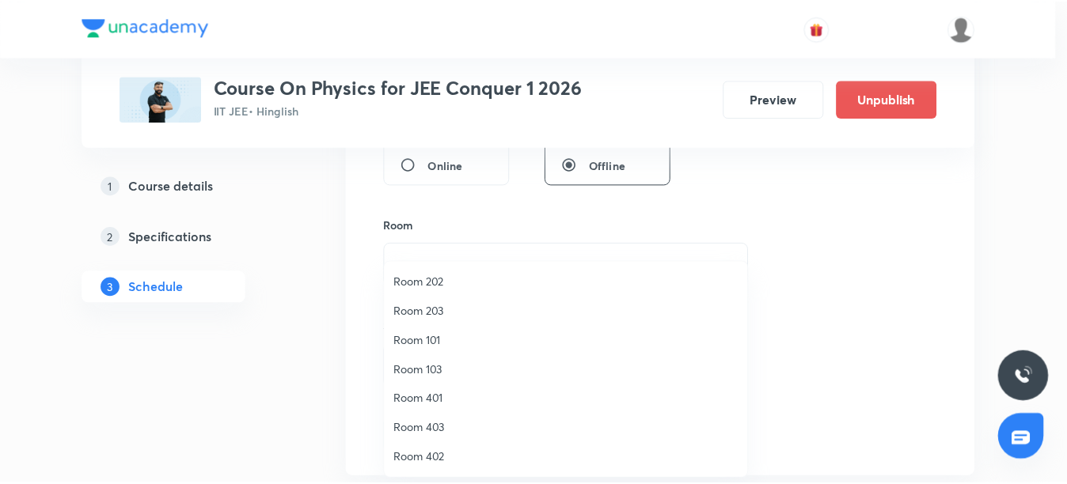
scroll to position [68, 0]
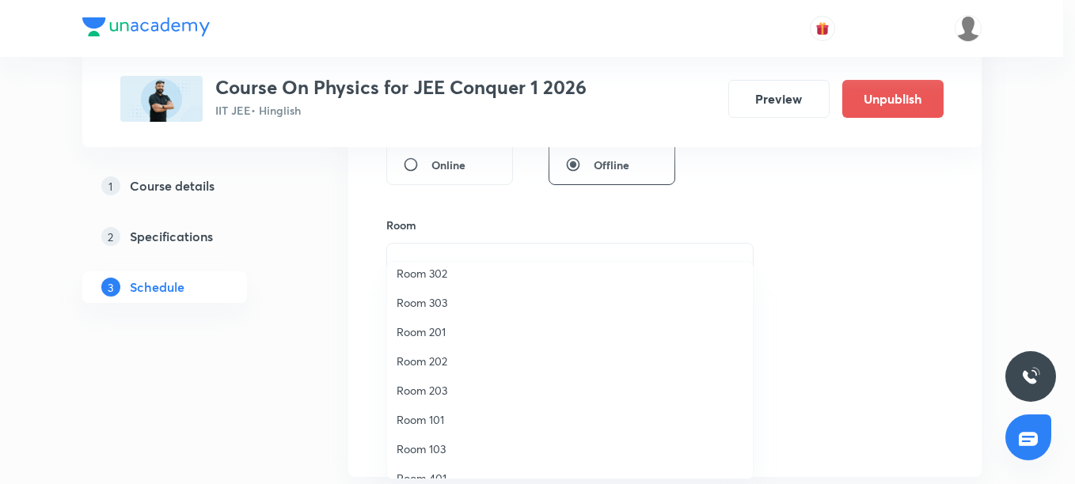
click at [414, 358] on span "Room 202" at bounding box center [569, 361] width 347 height 17
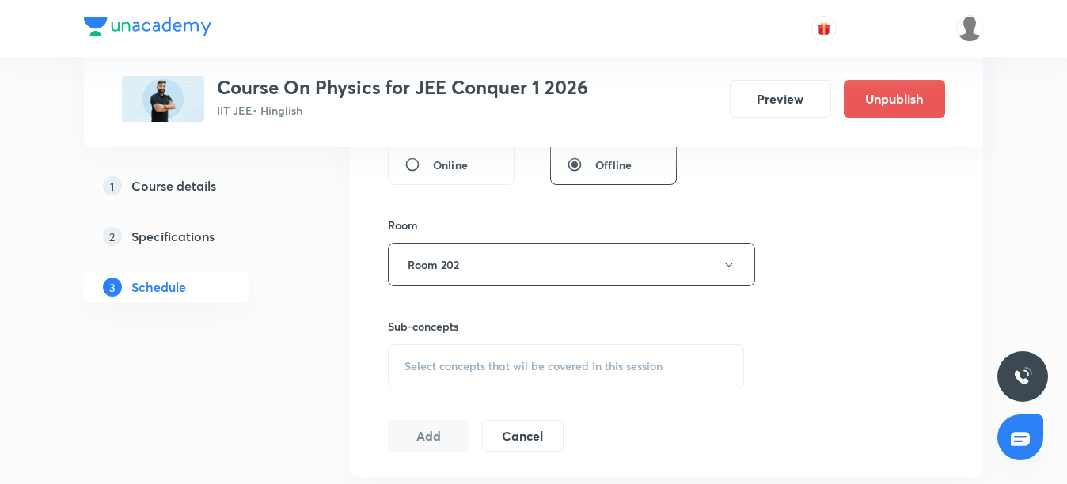
click at [435, 370] on span "Select concepts that wil be covered in this session" at bounding box center [533, 366] width 258 height 13
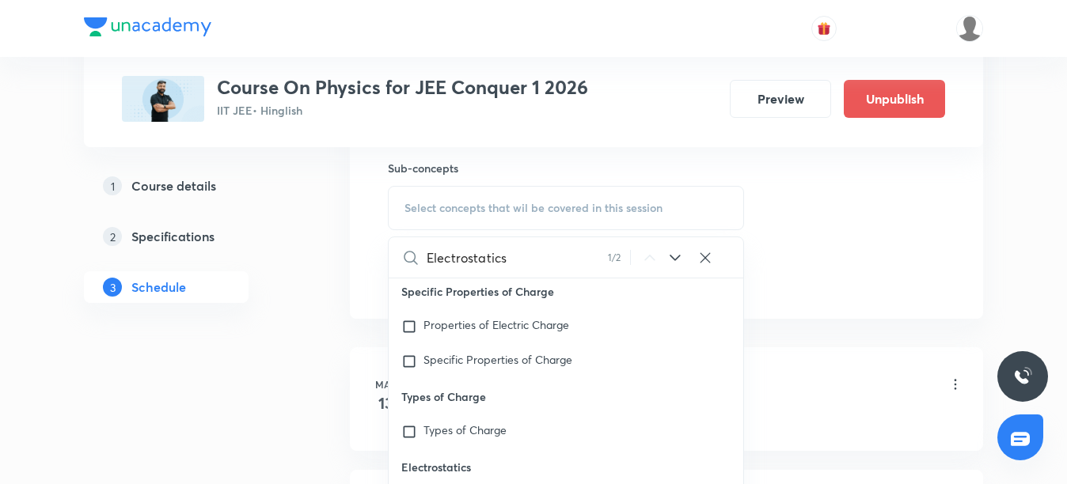
scroll to position [871, 0]
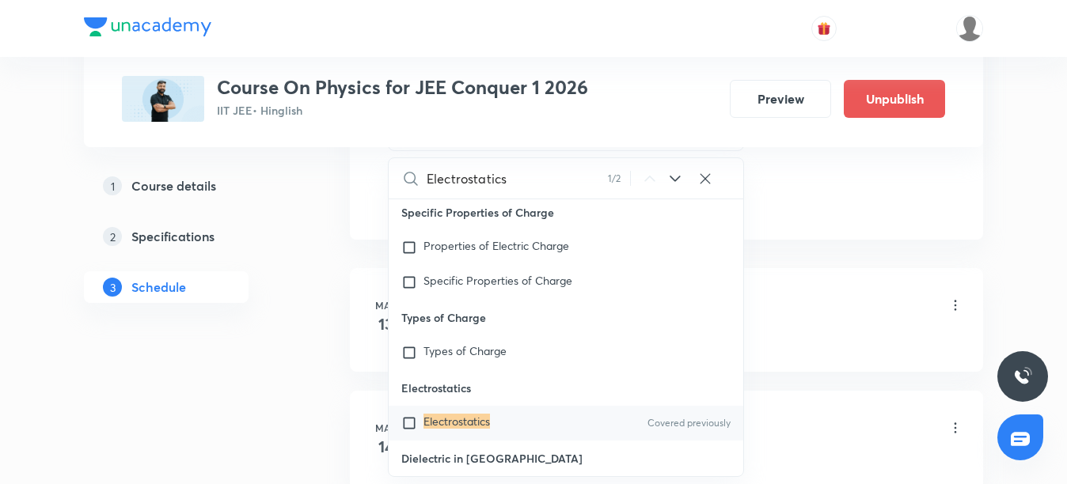
type input "Electrostatics"
click at [461, 414] on mark "Electrostatics" at bounding box center [456, 421] width 66 height 15
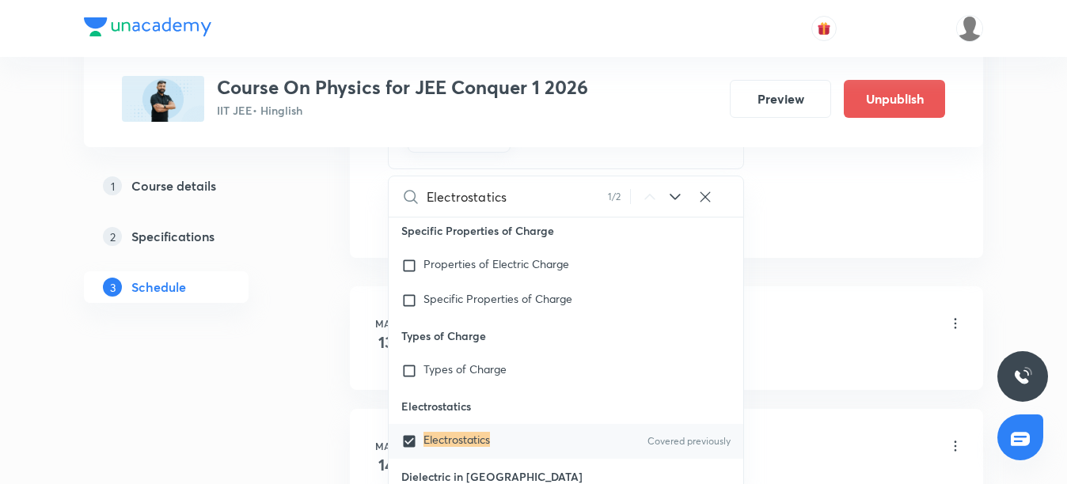
checkbox input "true"
click at [810, 299] on li "[DATE] Kinematics Lesson 1 • 12:10 PM • 110 min • Room Room 101 Kinematics" at bounding box center [666, 338] width 633 height 104
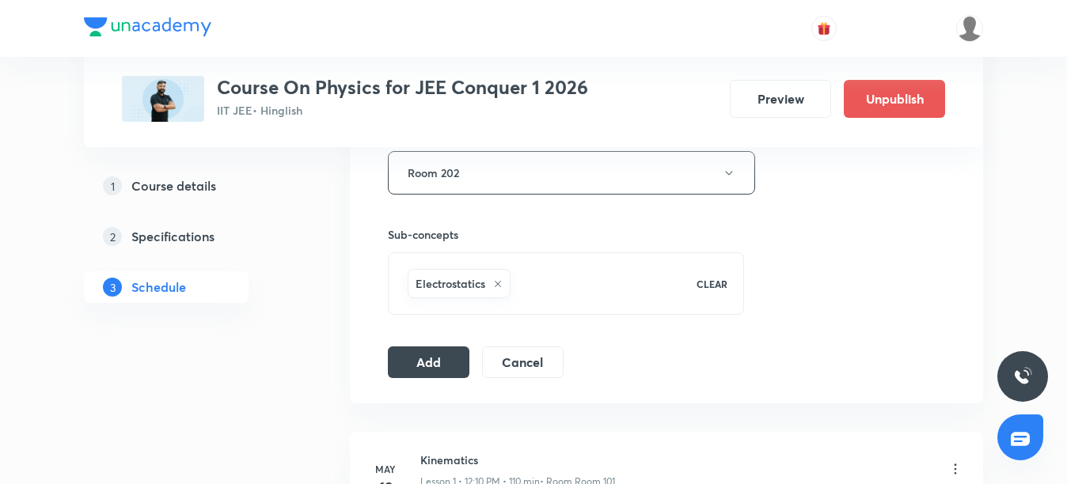
scroll to position [712, 0]
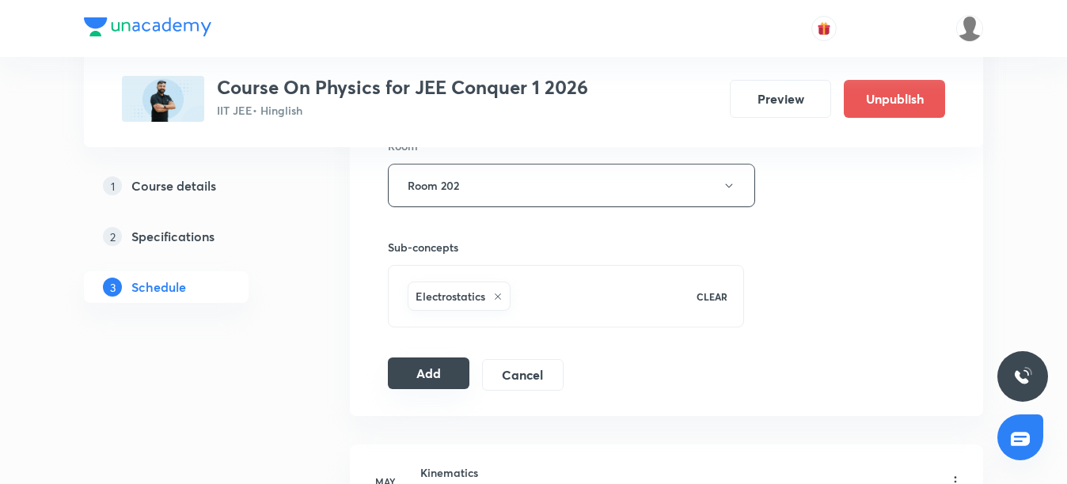
click at [427, 382] on button "Add" at bounding box center [429, 374] width 82 height 32
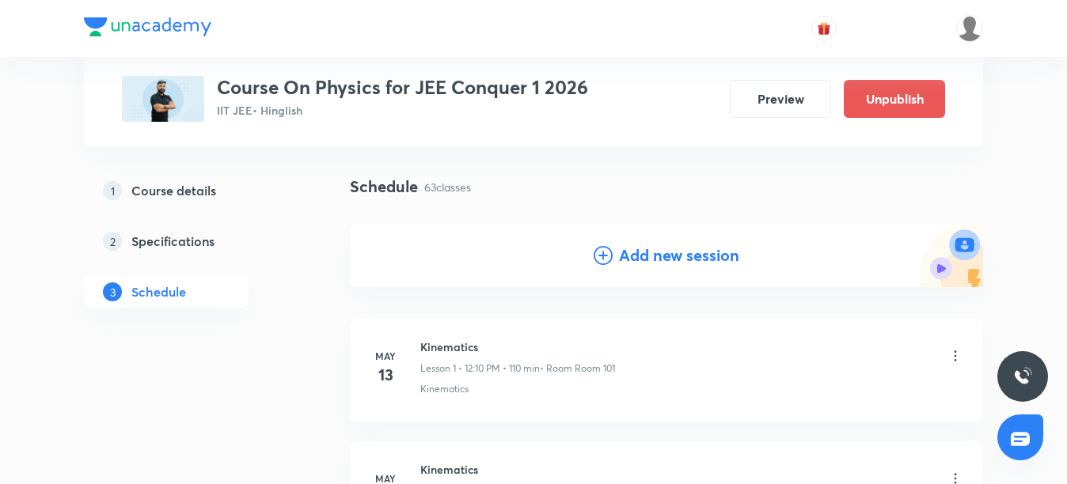
scroll to position [0, 0]
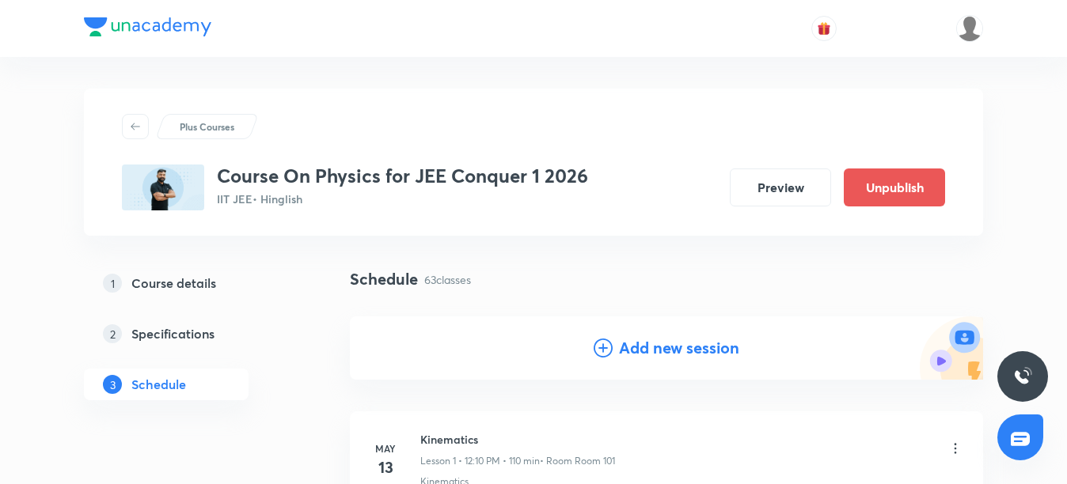
click at [655, 351] on h4 "Add new session" at bounding box center [679, 348] width 120 height 24
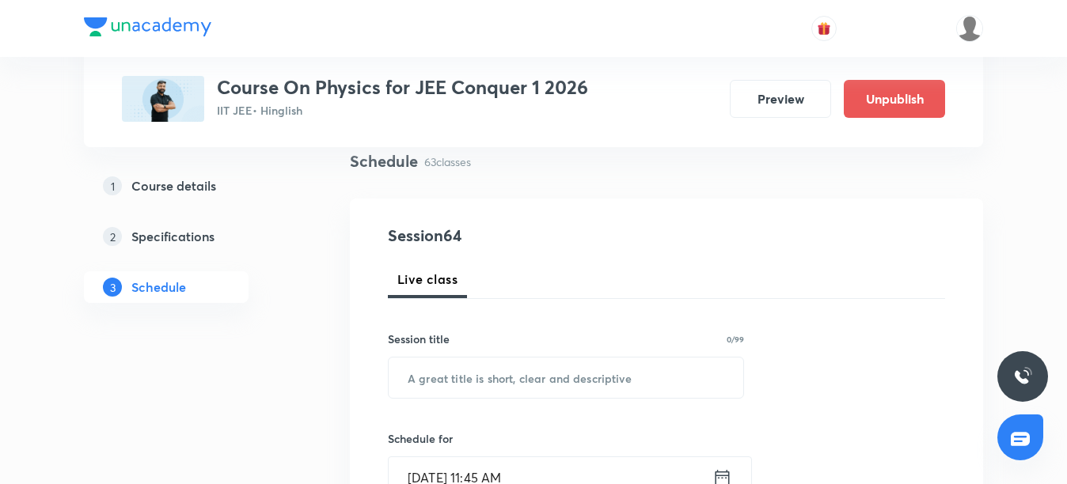
scroll to position [158, 0]
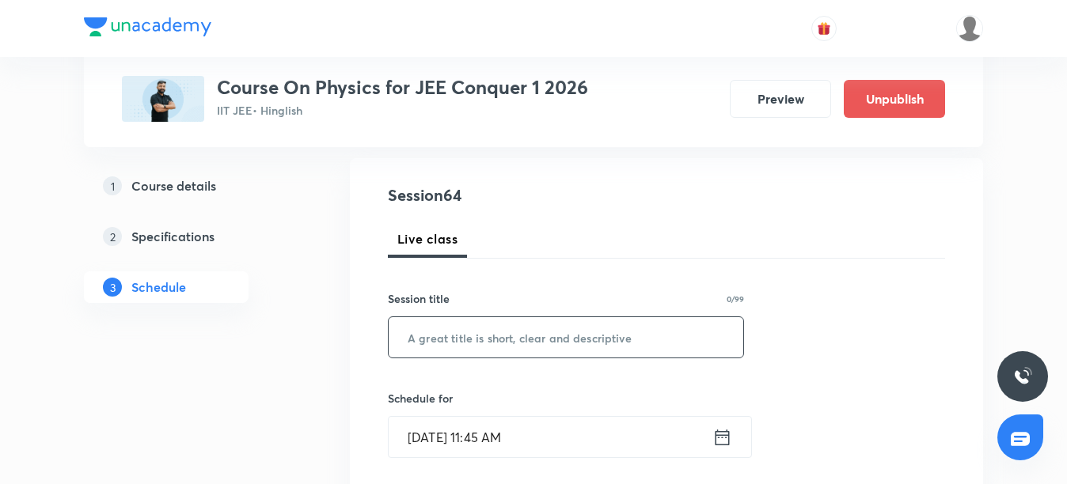
click at [446, 344] on input "text" at bounding box center [566, 337] width 355 height 40
paste input "Electrostatics"
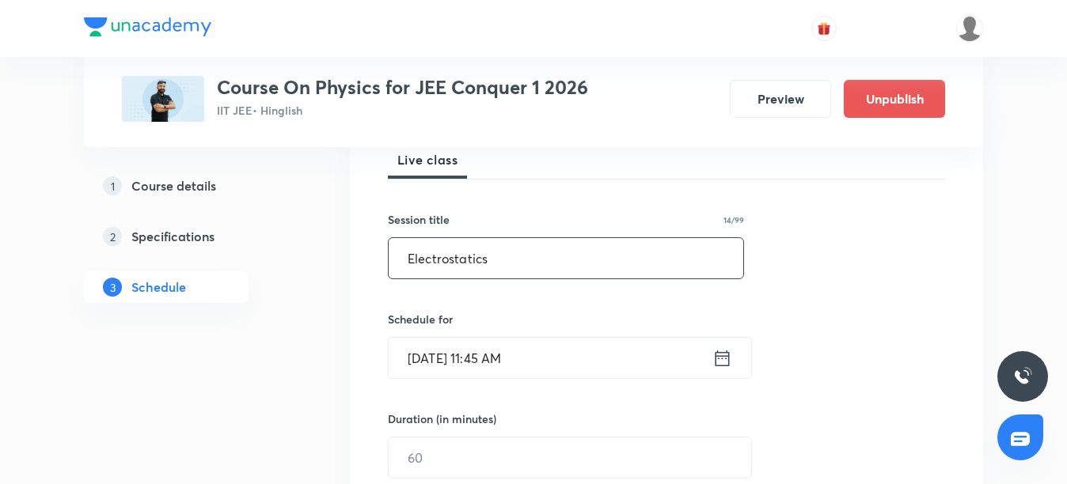
type input "Electrostatics"
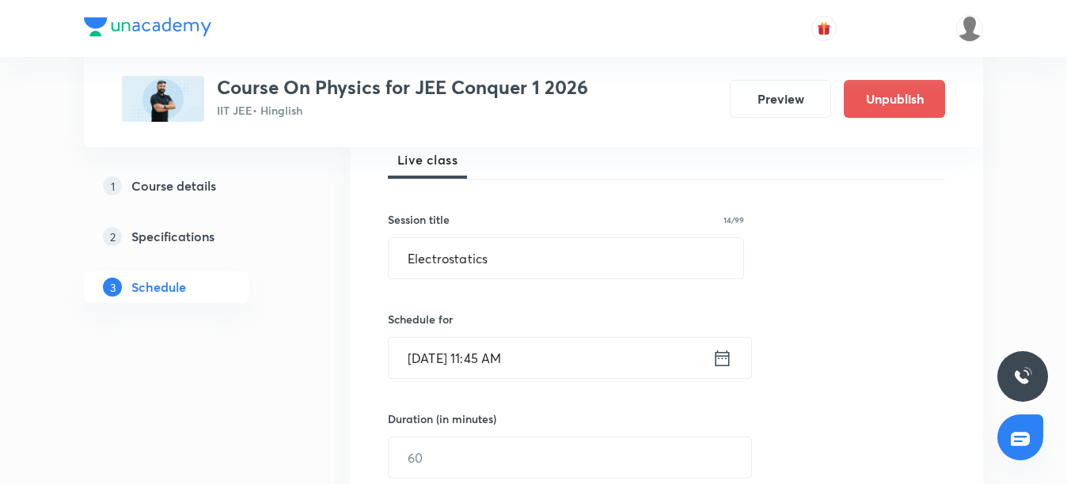
click at [437, 362] on input "[DATE] 11:45 AM" at bounding box center [551, 358] width 324 height 40
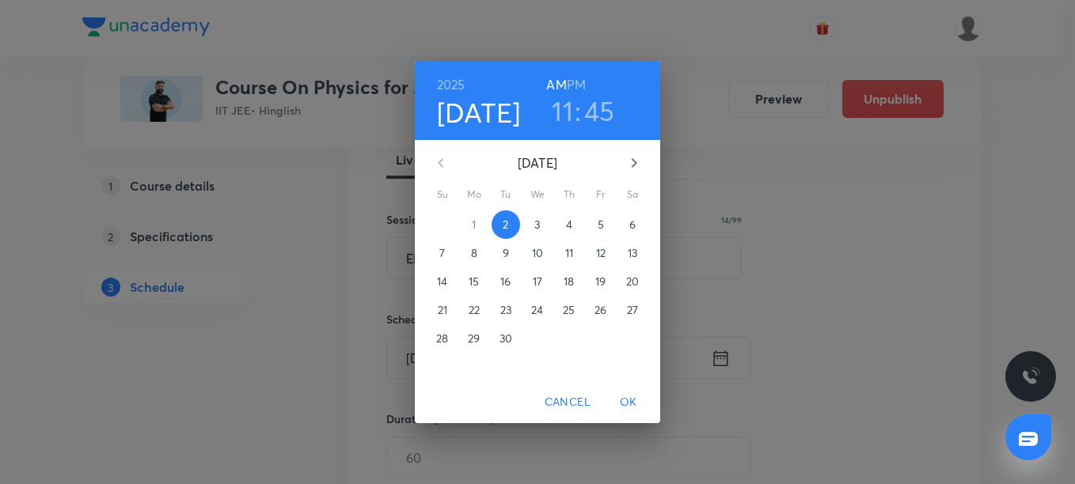
click at [601, 226] on p "5" at bounding box center [600, 225] width 6 height 16
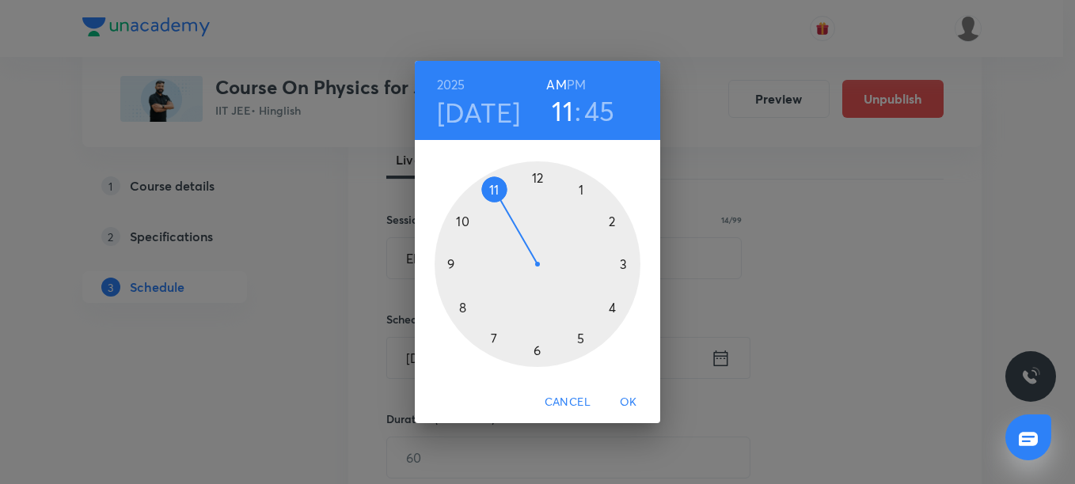
click at [496, 188] on div at bounding box center [537, 264] width 206 height 206
click at [461, 219] on div at bounding box center [537, 264] width 206 height 206
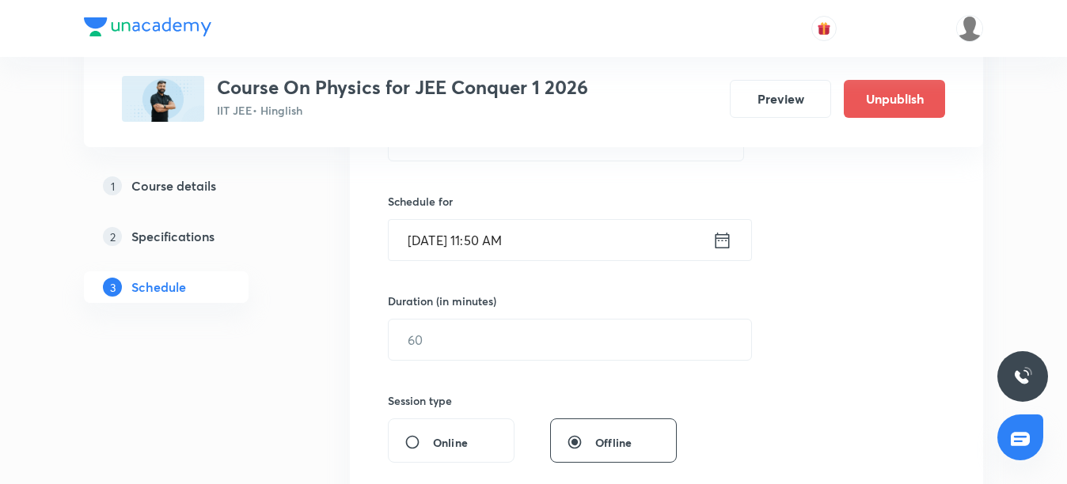
scroll to position [396, 0]
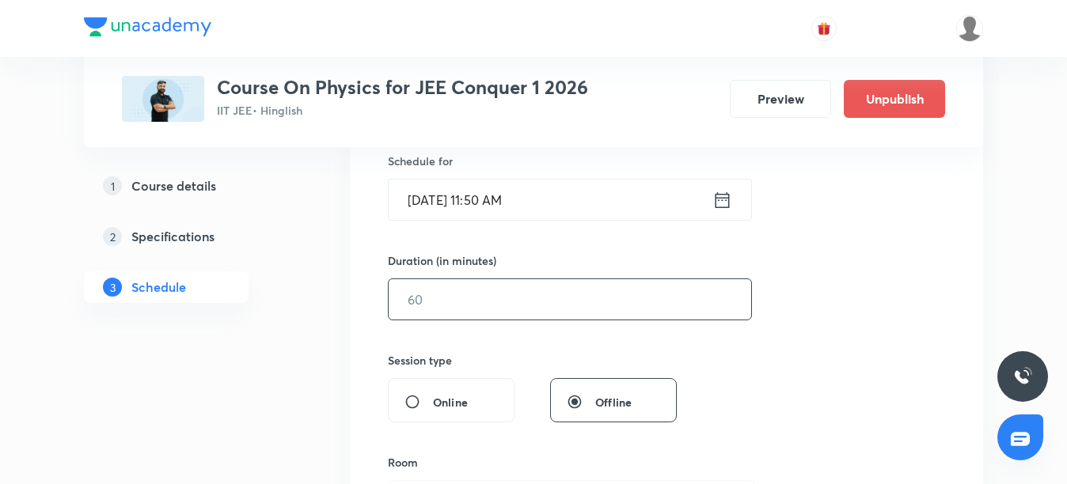
click at [471, 296] on input "text" at bounding box center [570, 299] width 362 height 40
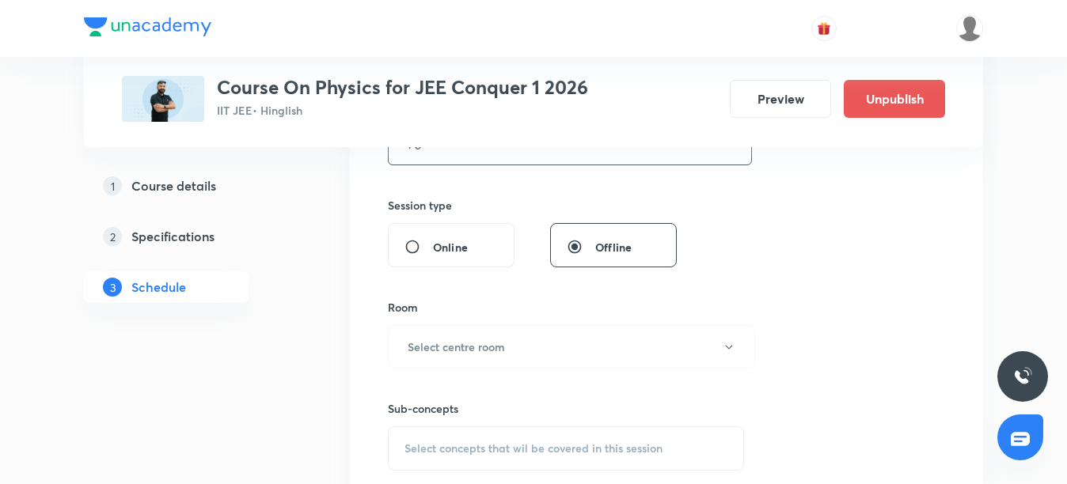
scroll to position [554, 0]
type input "70"
click at [480, 350] on h6 "Select centre room" at bounding box center [456, 344] width 97 height 17
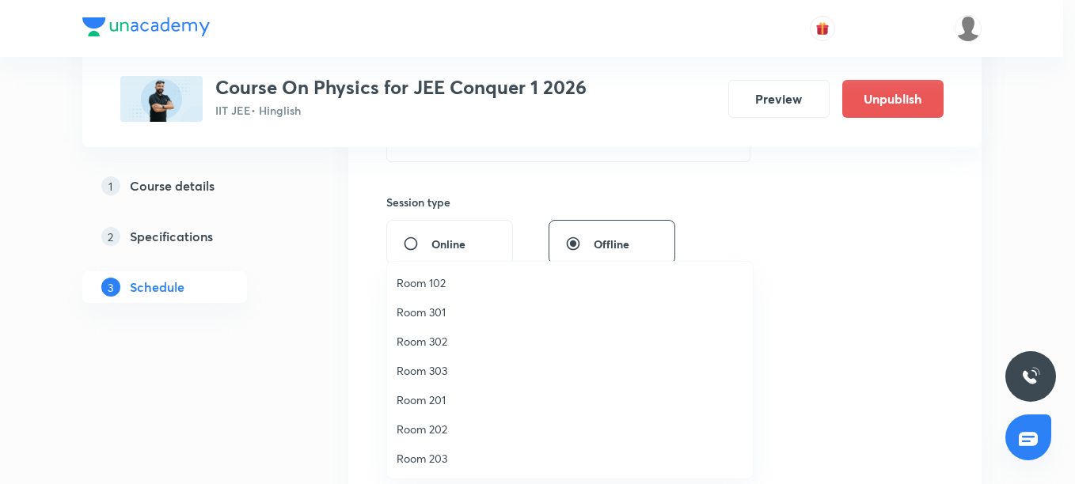
click at [423, 433] on span "Room 202" at bounding box center [569, 429] width 347 height 17
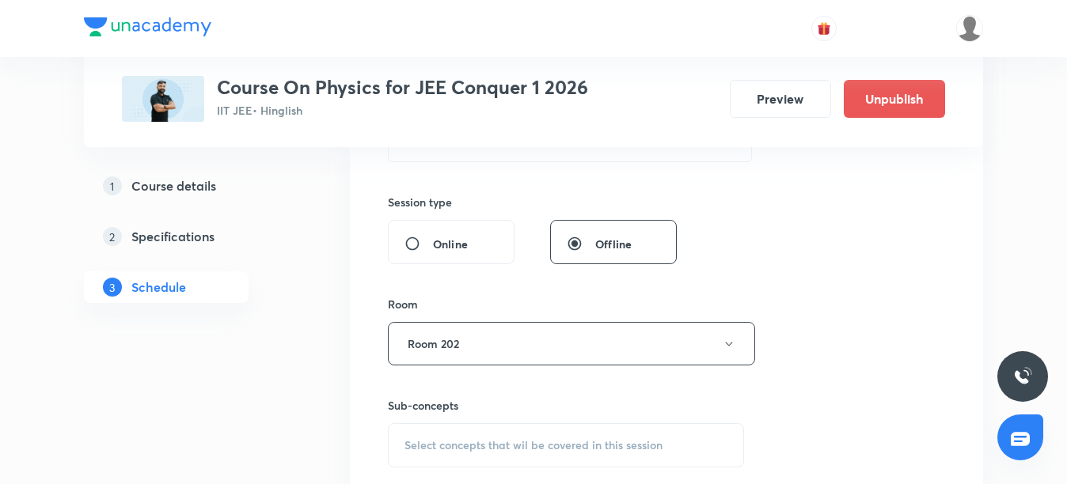
click at [442, 442] on span "Select concepts that wil be covered in this session" at bounding box center [533, 445] width 258 height 13
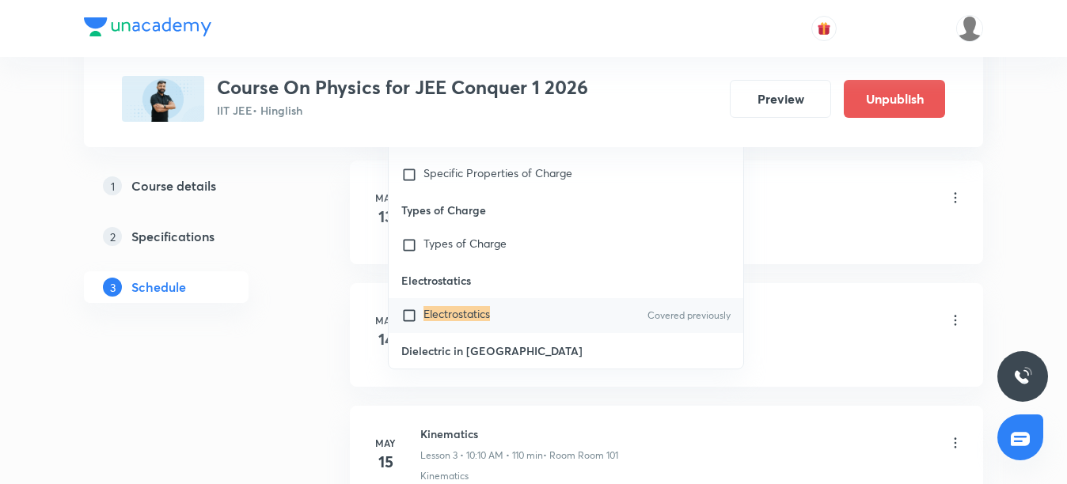
scroll to position [981, 0]
type input "Electrostatics"
click at [450, 304] on mark "Electrostatics" at bounding box center [456, 311] width 66 height 15
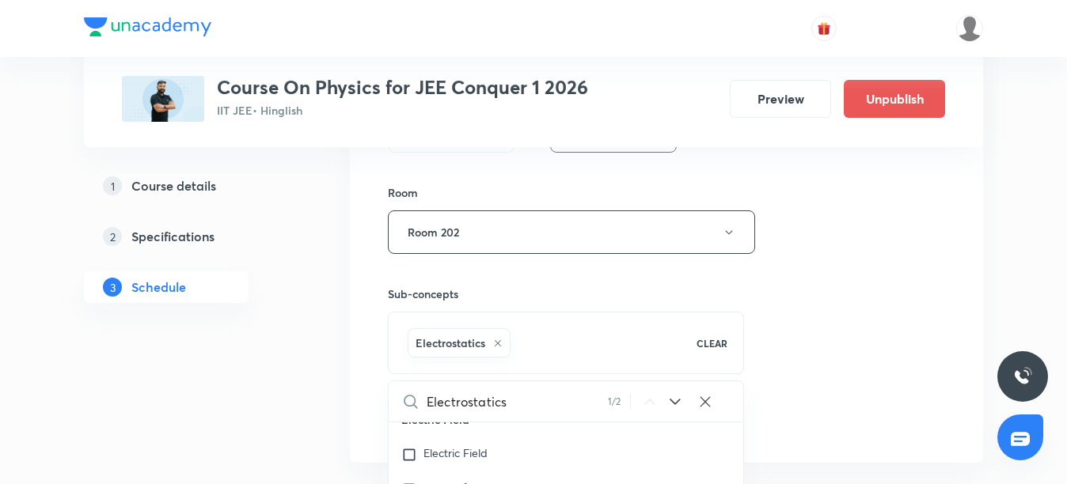
scroll to position [664, 0]
click at [675, 399] on icon at bounding box center [675, 403] width 19 height 19
checkbox input "true"
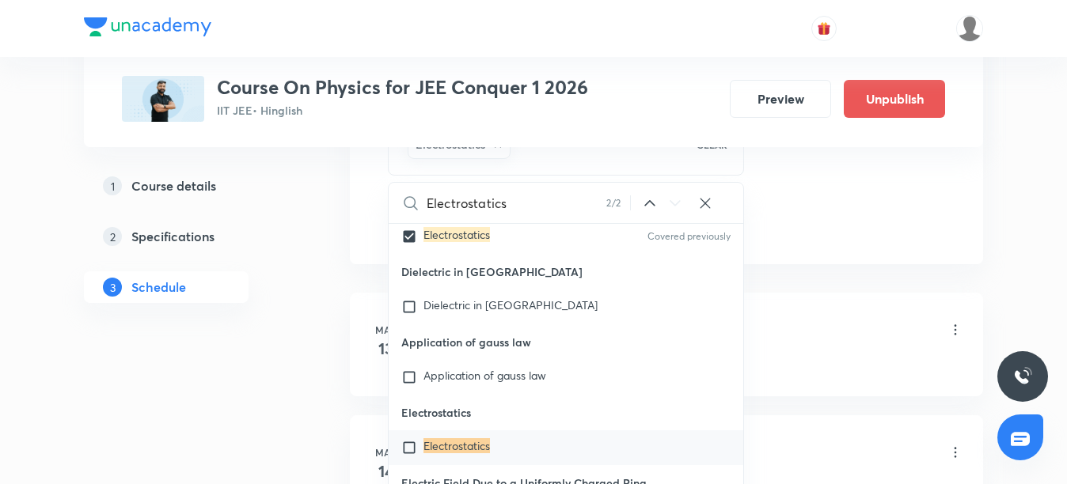
scroll to position [981, 0]
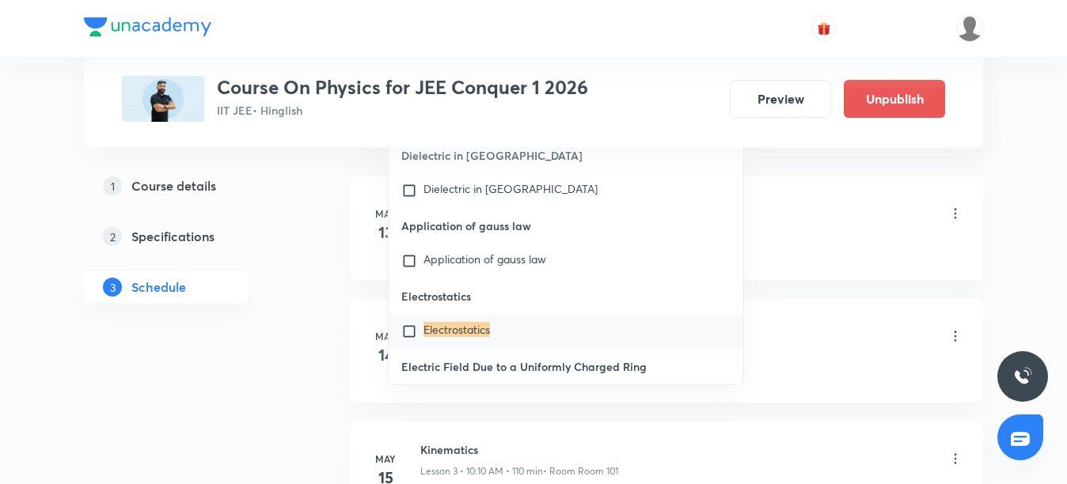
click at [416, 324] on input "checkbox" at bounding box center [412, 332] width 22 height 16
checkbox input "true"
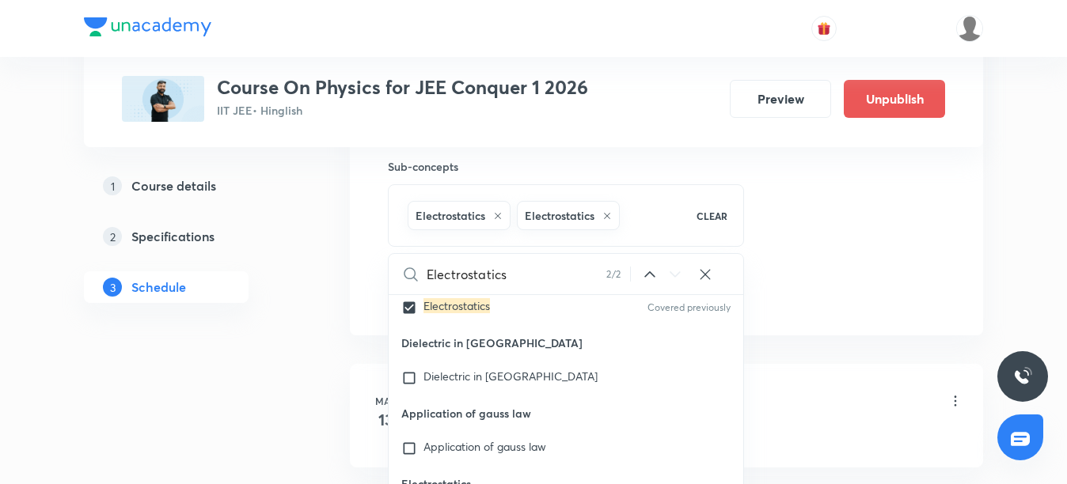
scroll to position [743, 0]
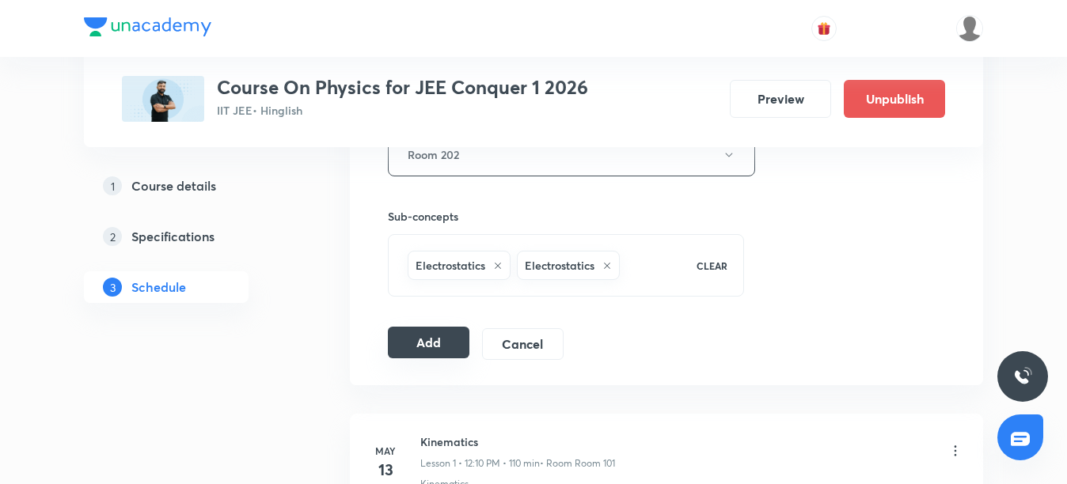
click at [457, 343] on button "Add" at bounding box center [429, 343] width 82 height 32
